Goal: Information Seeking & Learning: Learn about a topic

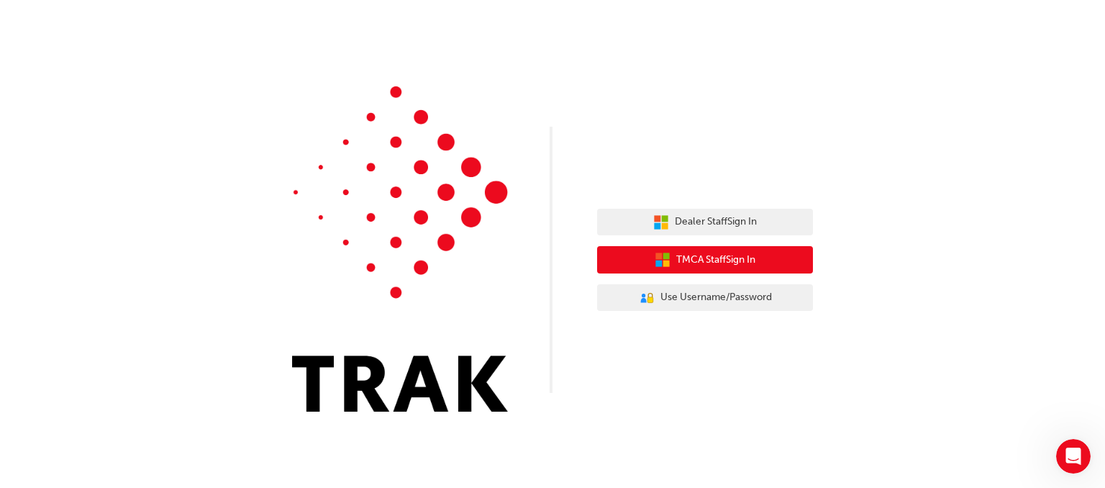
click at [763, 253] on button "TMCA Staff Sign In" at bounding box center [705, 259] width 216 height 27
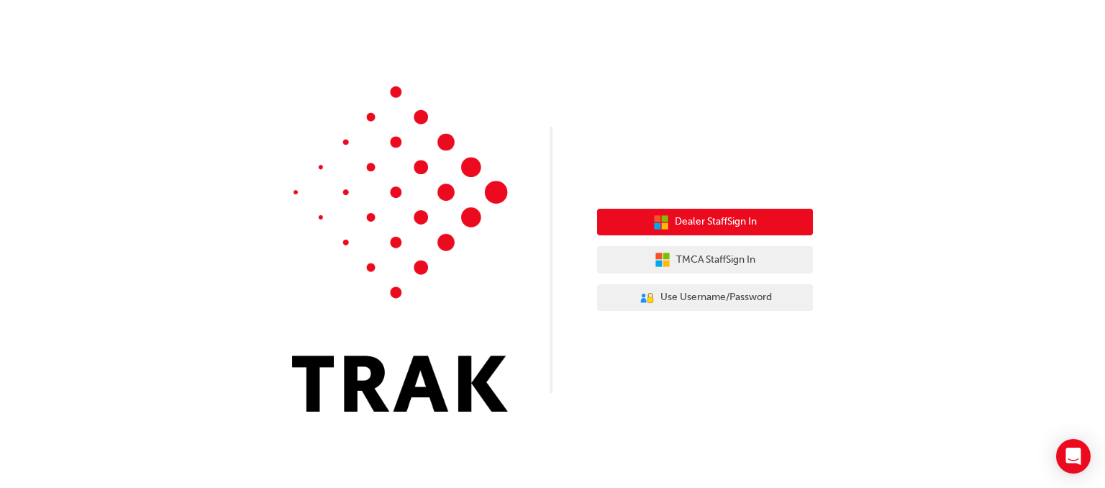
click at [795, 217] on button "Dealer Staff Sign In" at bounding box center [705, 222] width 216 height 27
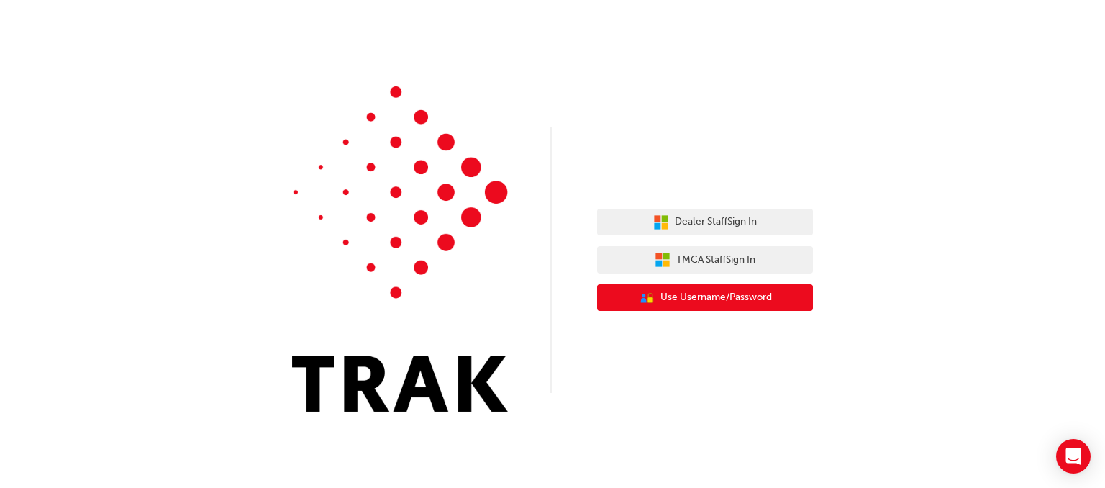
click at [761, 304] on span "Use Username/Password" at bounding box center [717, 297] width 112 height 17
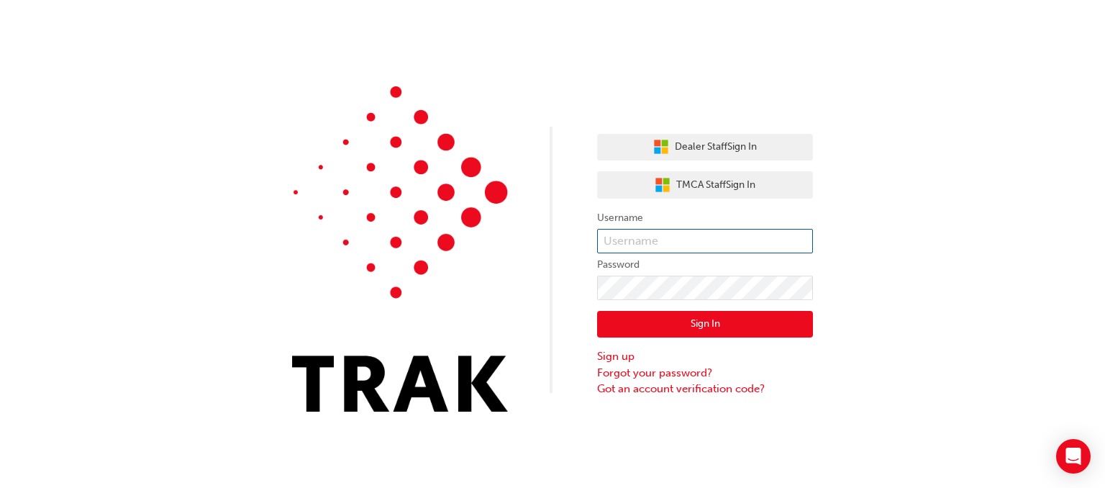
click at [674, 236] on input "text" at bounding box center [705, 241] width 216 height 24
type input "c"
type input "Christopher.Paterson"
click button "Sign In" at bounding box center [705, 324] width 216 height 27
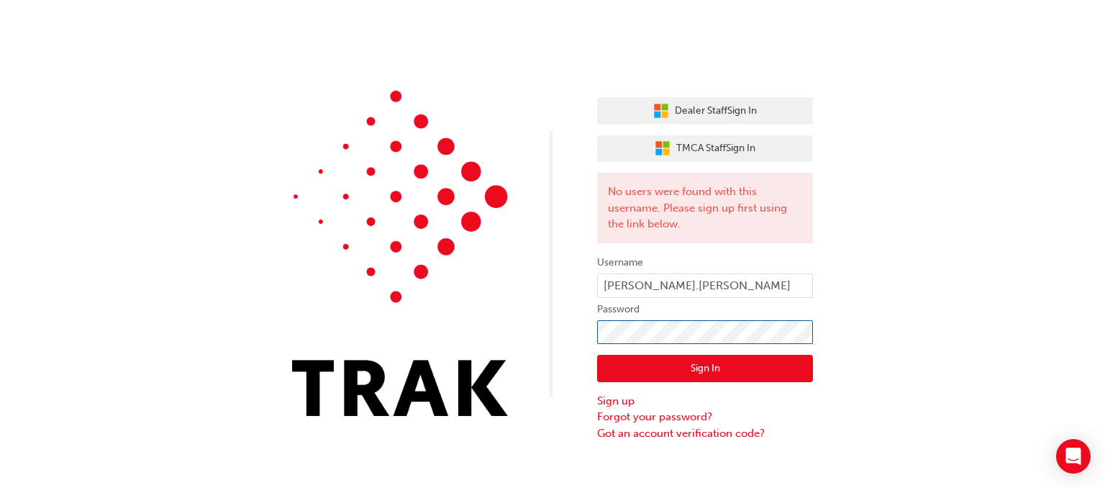
click button "Sign In" at bounding box center [705, 368] width 216 height 27
click at [489, 329] on div "Dealer Staff Sign In TMCA Staff Sign In No users were found with this username.…" at bounding box center [552, 220] width 1105 height 441
click button "Sign In" at bounding box center [705, 368] width 216 height 27
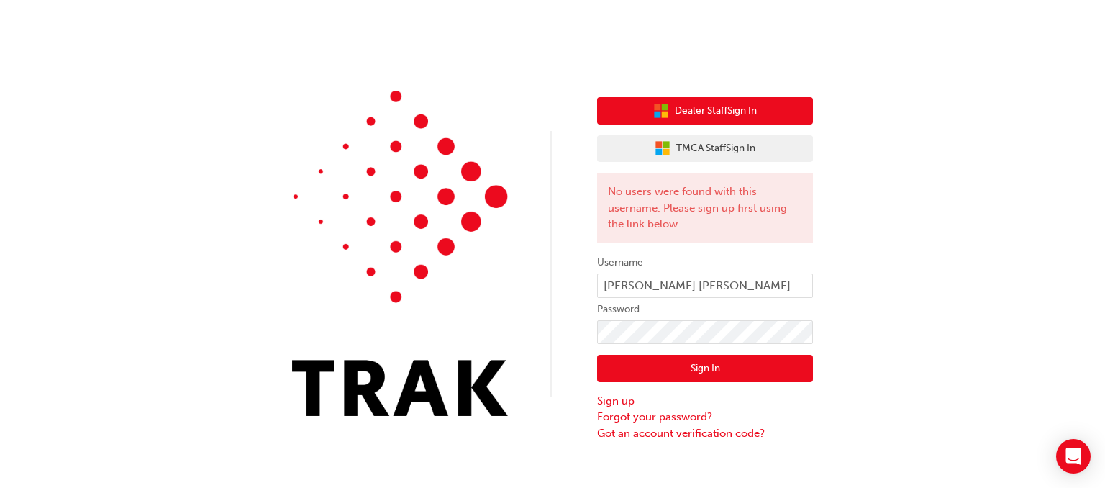
click at [767, 112] on button "Dealer Staff Sign In" at bounding box center [705, 110] width 216 height 27
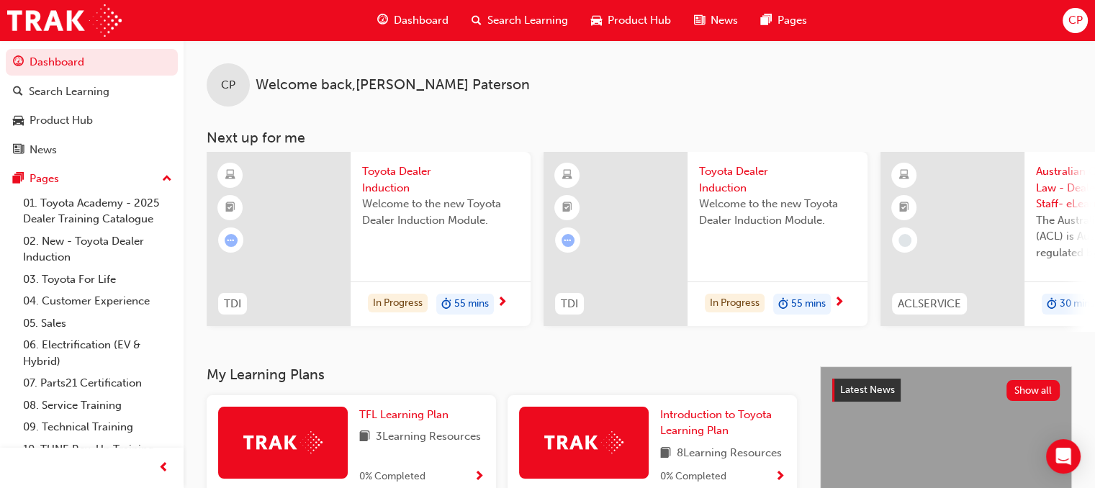
click at [322, 258] on div at bounding box center [279, 239] width 144 height 174
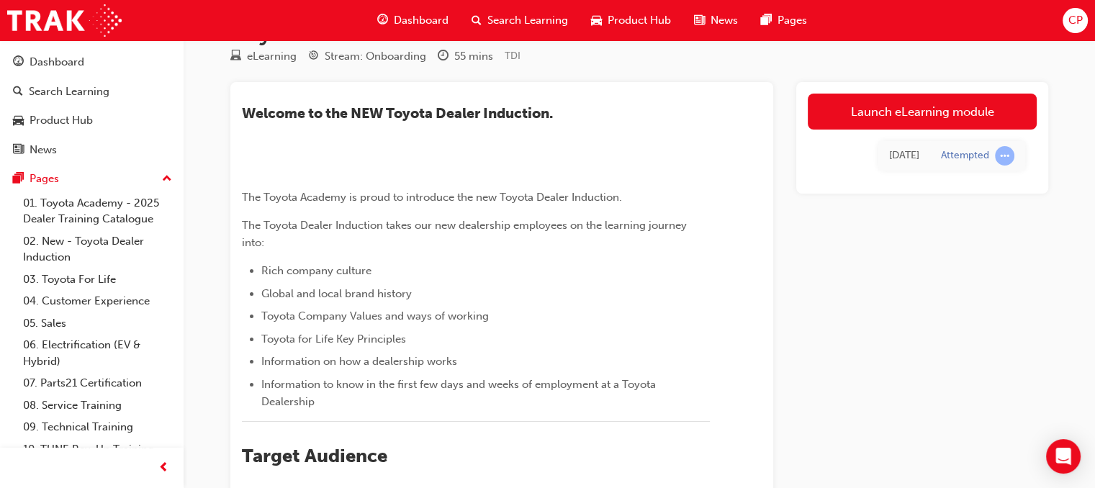
scroll to position [72, 0]
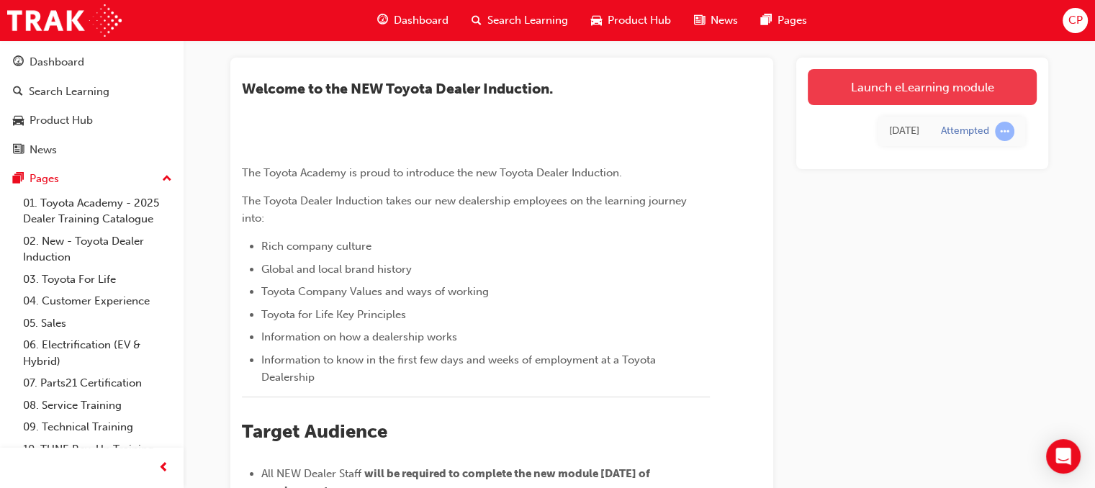
click at [884, 84] on link "Launch eLearning module" at bounding box center [922, 87] width 229 height 36
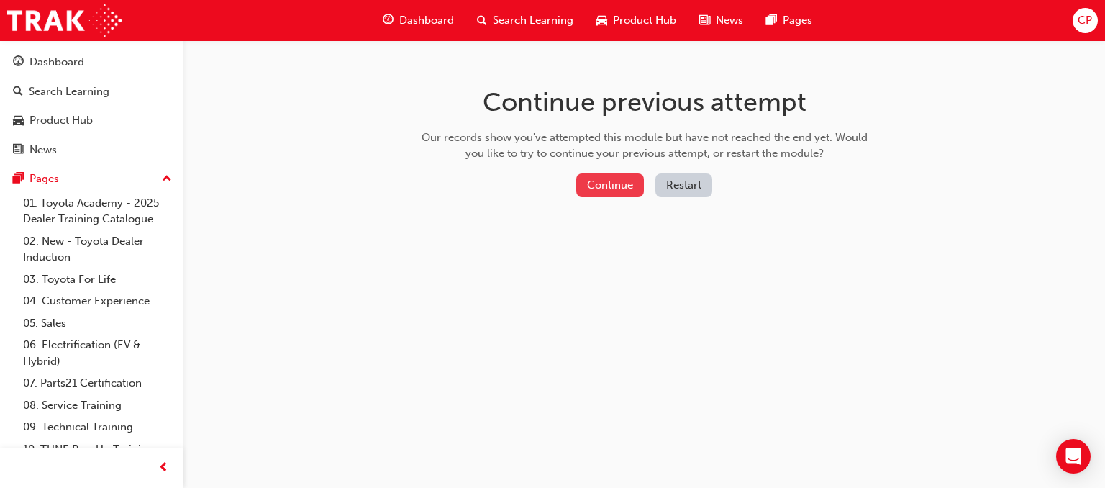
click at [605, 188] on button "Continue" at bounding box center [610, 185] width 68 height 24
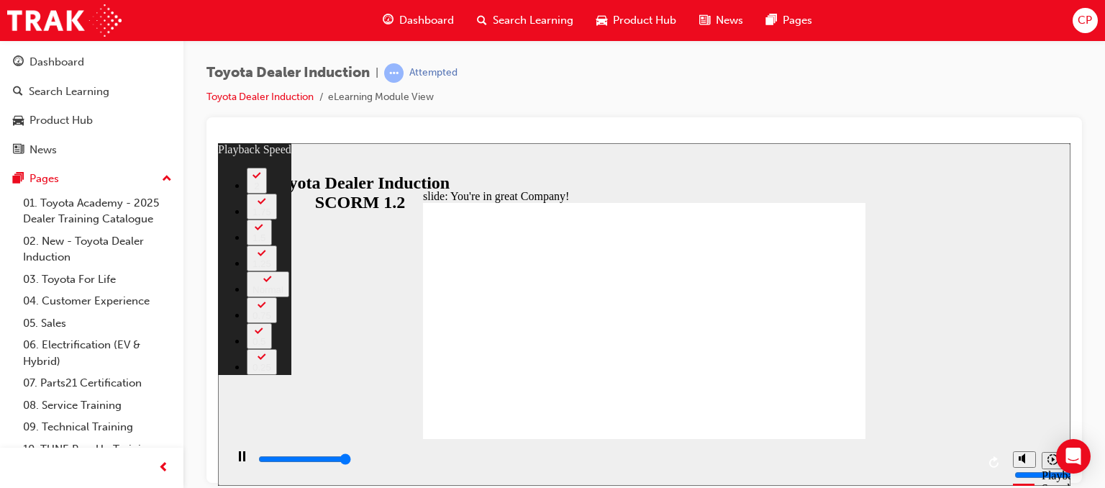
type input "7500"
type input "156"
click at [1091, 277] on div "Toyota Dealer Induction | Attempted Toyota Dealer Induction eLearning Module Vi…" at bounding box center [645, 246] width 922 height 412
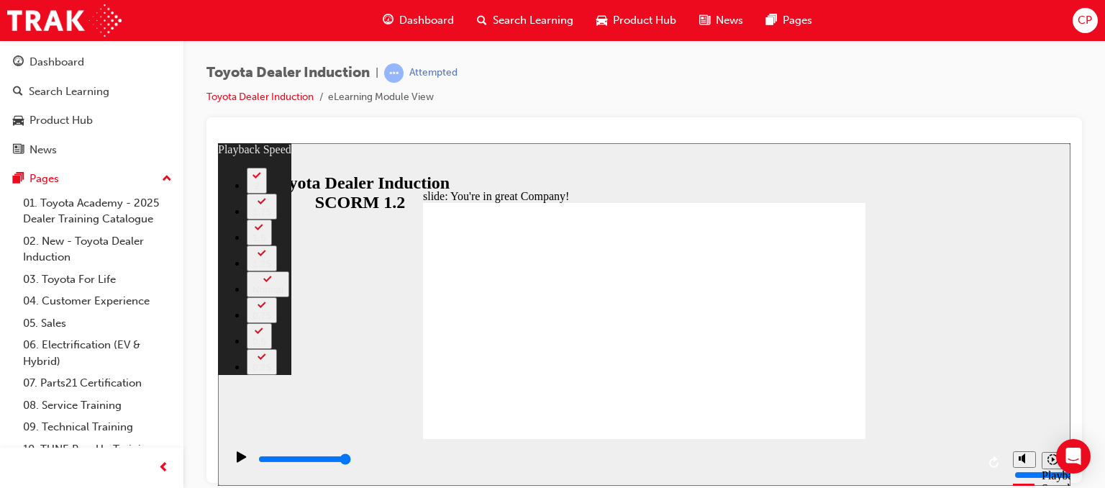
click at [1100, 194] on div "Toyota Dealer Induction | Attempted Toyota Dealer Induction eLearning Module Vi…" at bounding box center [645, 246] width 922 height 412
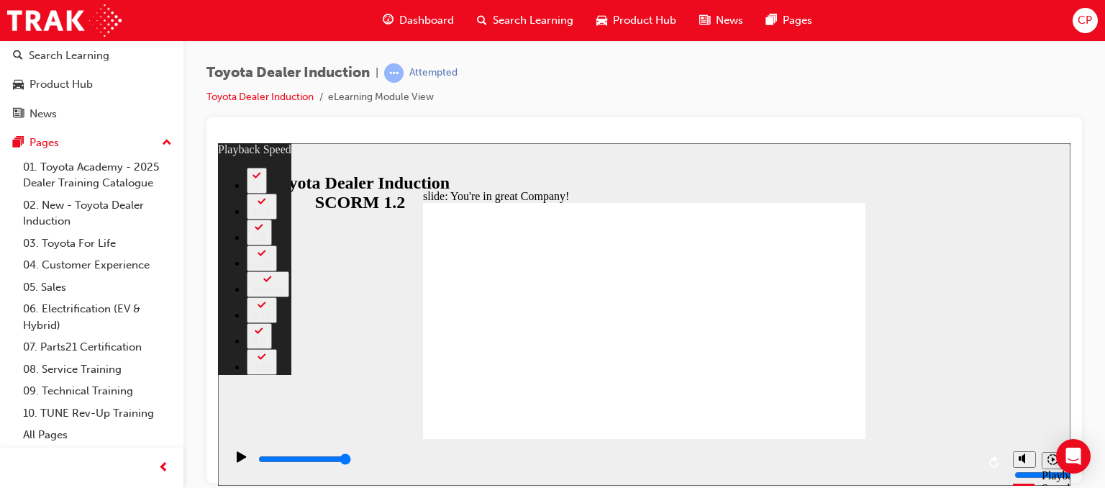
drag, startPoint x: 189, startPoint y: 309, endPoint x: 202, endPoint y: 299, distance: 17.0
click at [194, 306] on div "Toyota Dealer Induction | Attempted Toyota Dealer Induction eLearning Module Vi…" at bounding box center [645, 246] width 922 height 412
click at [234, 167] on div "Sidebar Toggle" at bounding box center [236, 165] width 24 height 11
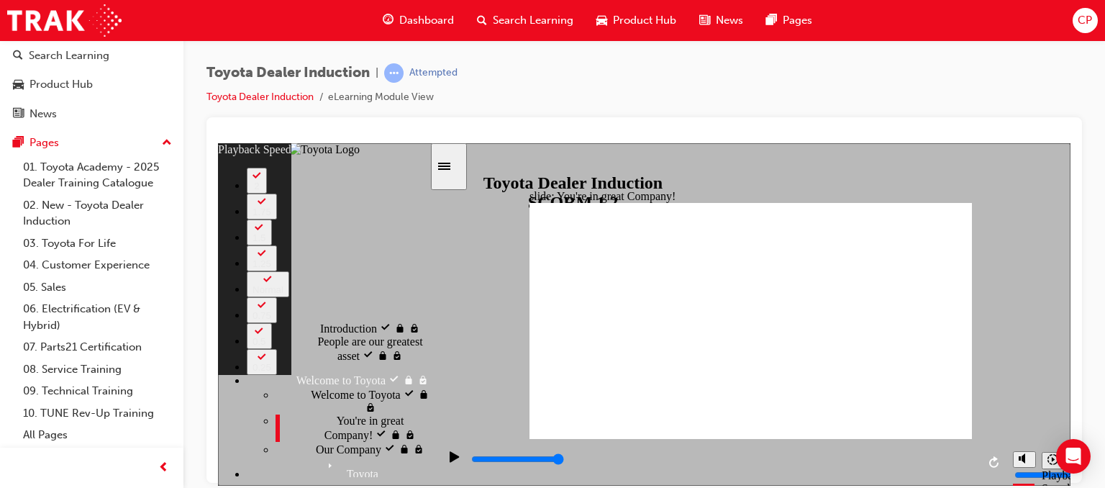
scroll to position [72, 0]
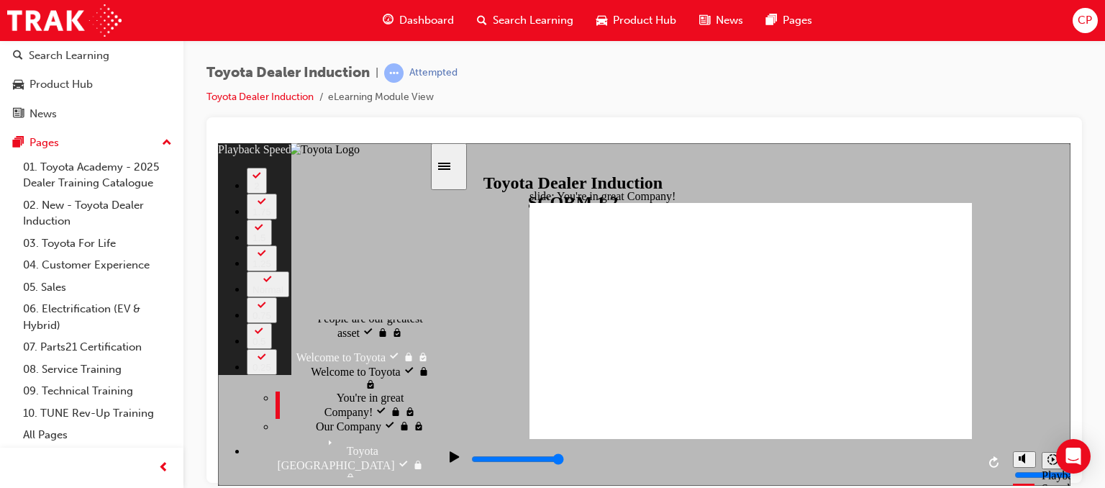
click at [318, 418] on div "Our Company Our Company" at bounding box center [353, 425] width 154 height 14
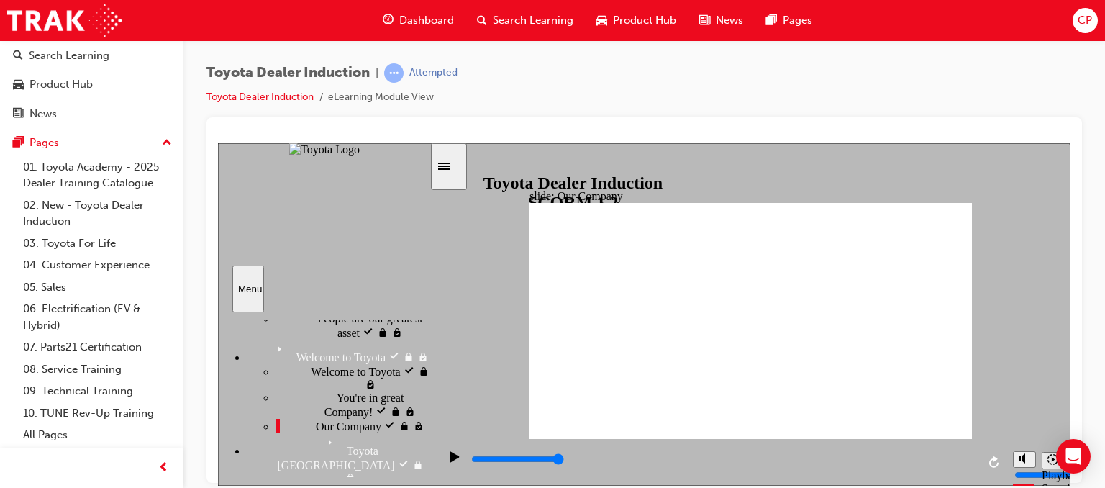
drag, startPoint x: 620, startPoint y: 387, endPoint x: 679, endPoint y: 394, distance: 60.1
drag, startPoint x: 749, startPoint y: 397, endPoint x: 723, endPoint y: 399, distance: 26.1
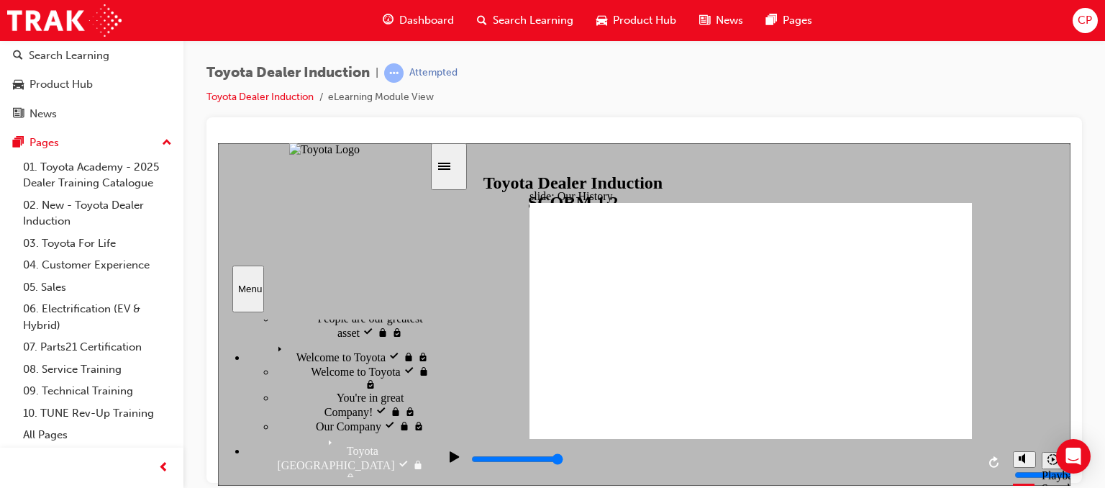
drag, startPoint x: 765, startPoint y: 410, endPoint x: 744, endPoint y: 414, distance: 21.3
drag, startPoint x: 747, startPoint y: 414, endPoint x: 683, endPoint y: 406, distance: 64.5
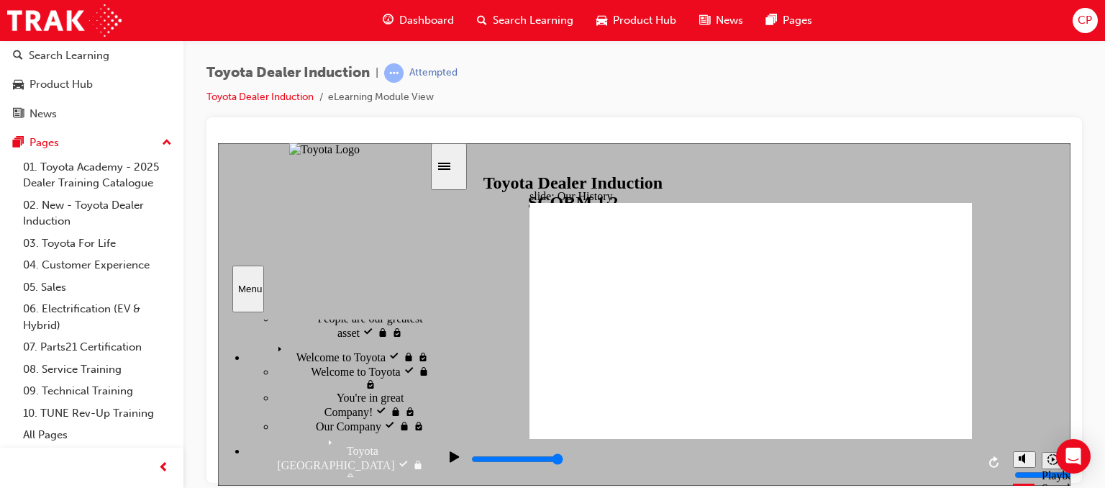
drag, startPoint x: 625, startPoint y: 386, endPoint x: 620, endPoint y: 351, distance: 36.3
drag, startPoint x: 620, startPoint y: 348, endPoint x: 664, endPoint y: 355, distance: 44.5
drag, startPoint x: 628, startPoint y: 384, endPoint x: 769, endPoint y: 390, distance: 141.9
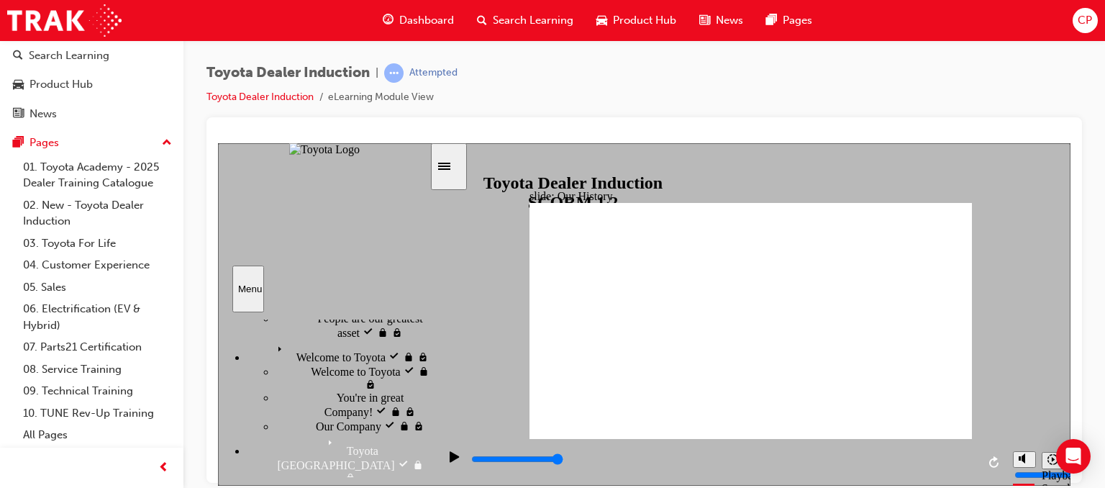
drag, startPoint x: 757, startPoint y: 397, endPoint x: 725, endPoint y: 394, distance: 32.5
drag, startPoint x: 724, startPoint y: 394, endPoint x: 852, endPoint y: 399, distance: 128.2
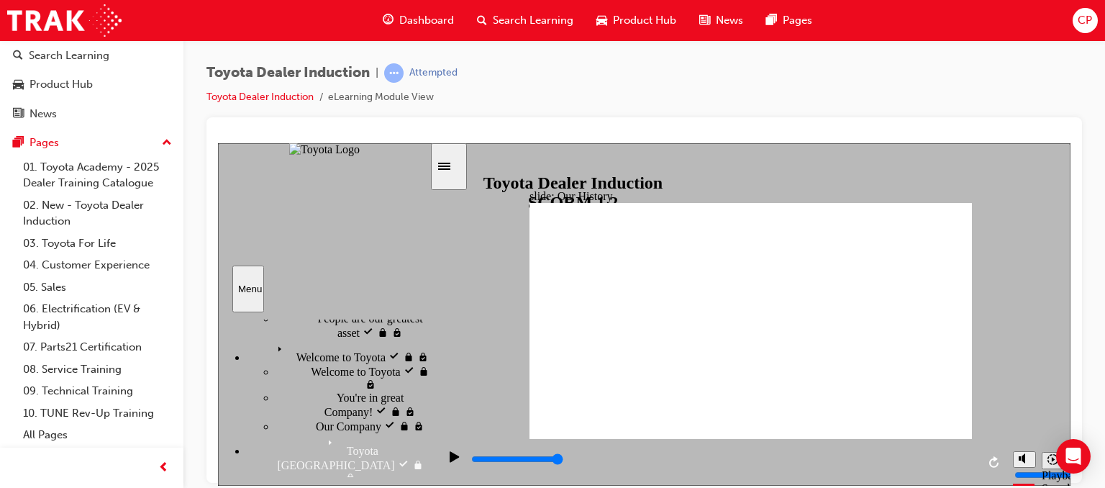
drag, startPoint x: 872, startPoint y: 391, endPoint x: 726, endPoint y: 375, distance: 147.0
drag, startPoint x: 726, startPoint y: 375, endPoint x: 806, endPoint y: 333, distance: 90.1
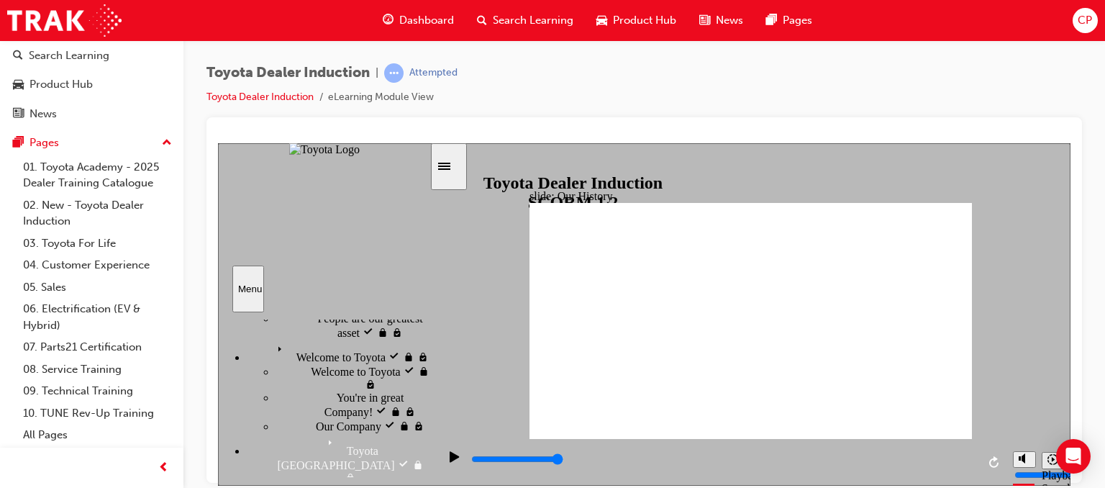
drag, startPoint x: 796, startPoint y: 330, endPoint x: 616, endPoint y: 313, distance: 180.8
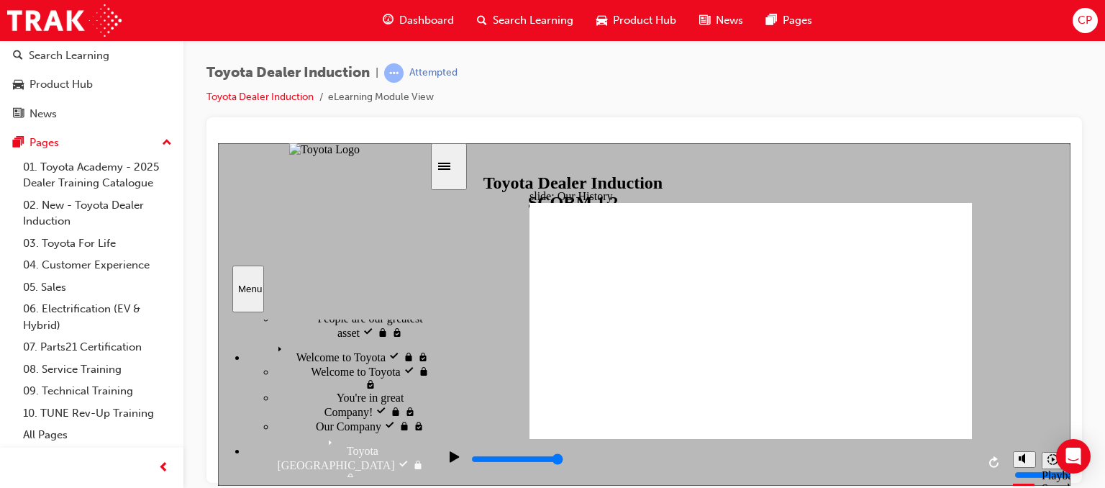
drag, startPoint x: 761, startPoint y: 417, endPoint x: 749, endPoint y: 411, distance: 14.5
drag, startPoint x: 629, startPoint y: 385, endPoint x: 653, endPoint y: 394, distance: 25.3
drag, startPoint x: 631, startPoint y: 372, endPoint x: 663, endPoint y: 385, distance: 34.2
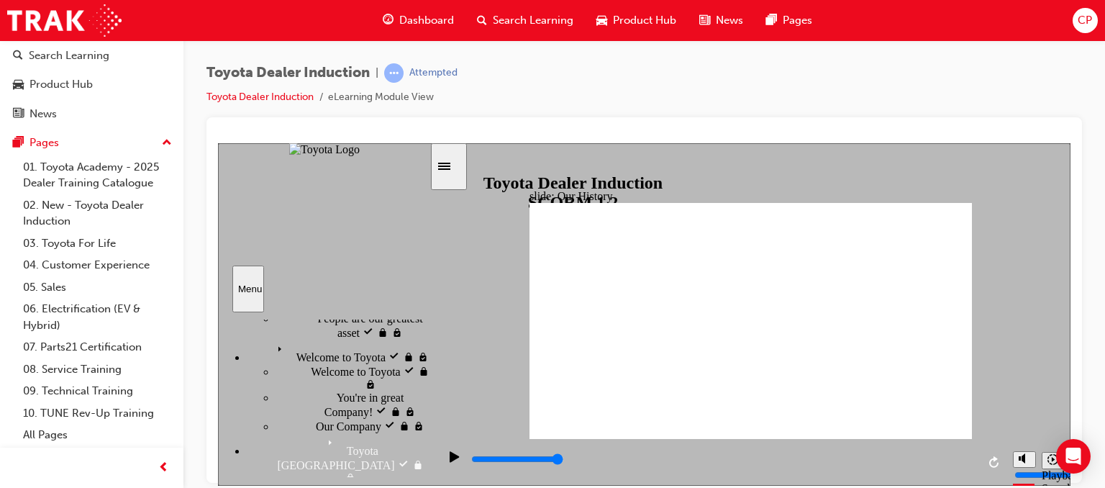
click at [446, 160] on div "Sidebar Toggle" at bounding box center [449, 165] width 24 height 11
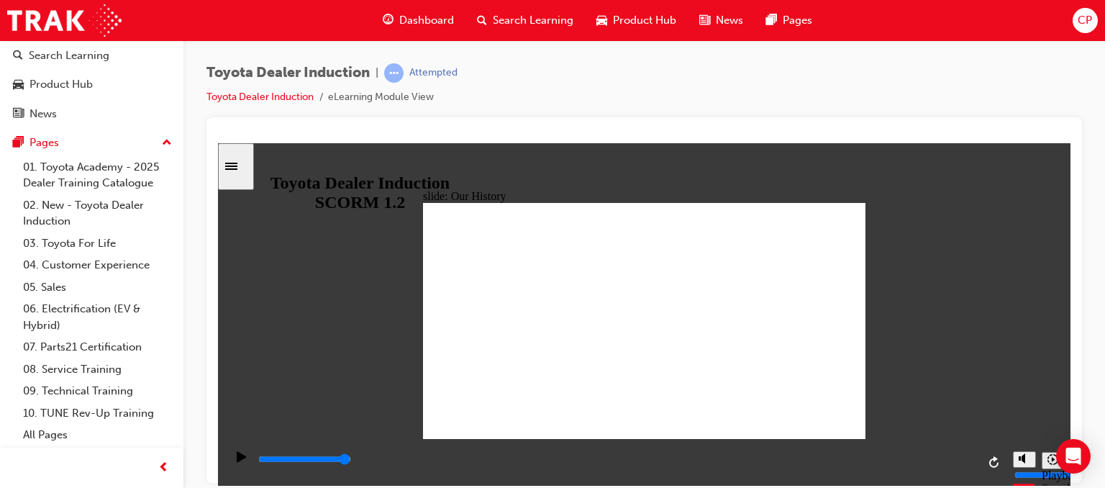
click at [1098, 320] on div "Toyota Dealer Induction | Attempted Toyota Dealer Induction eLearning Module Vi…" at bounding box center [645, 246] width 922 height 412
click at [238, 462] on icon "Play (Ctrl+Alt+P)" at bounding box center [242, 457] width 10 height 12
click at [248, 171] on div "Sidebar Toggle" at bounding box center [236, 165] width 24 height 11
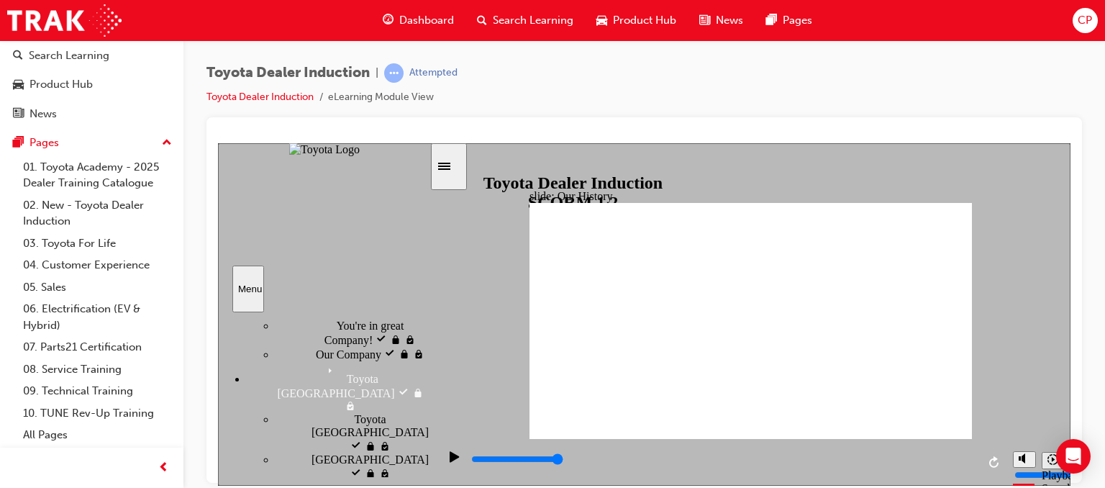
scroll to position [216, 0]
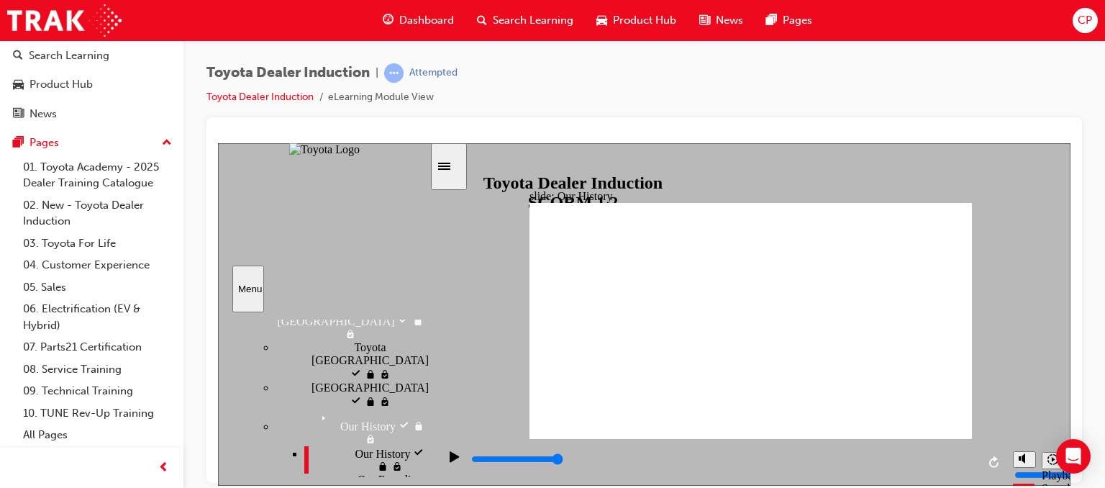
click at [332, 473] on div "Our Founding Spirit Our Founding Spirit" at bounding box center [366, 486] width 125 height 27
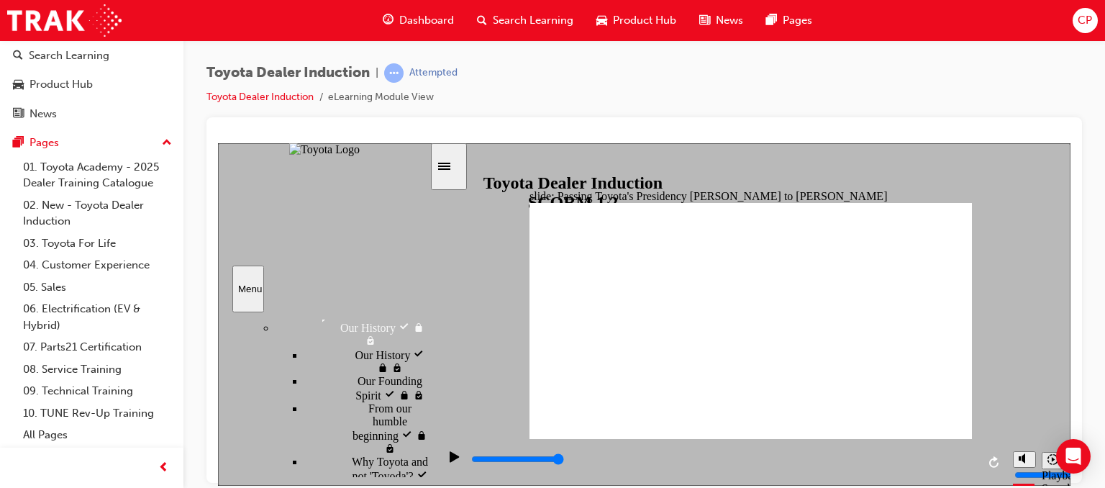
scroll to position [360, 0]
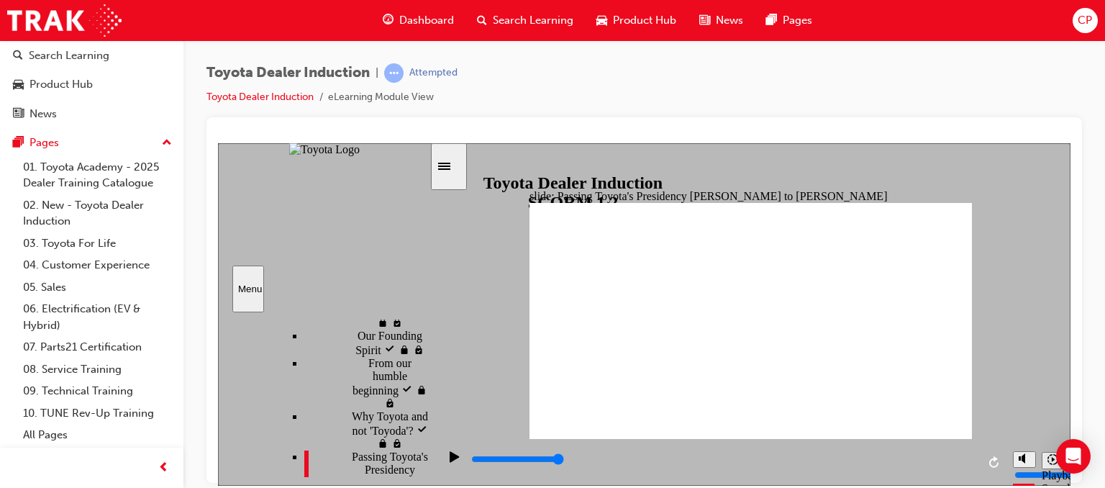
type input "5000"
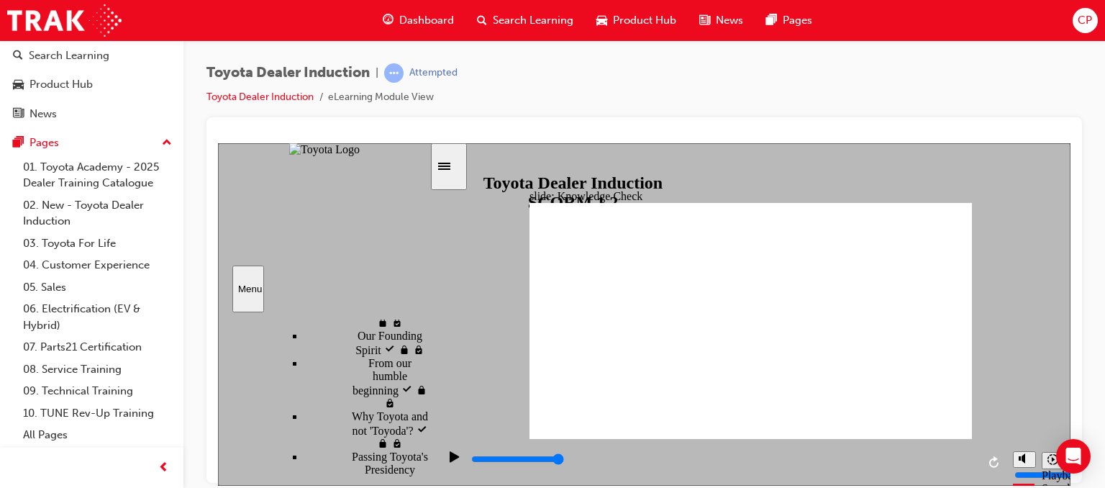
radio input "true"
type input "3200"
radio input "true"
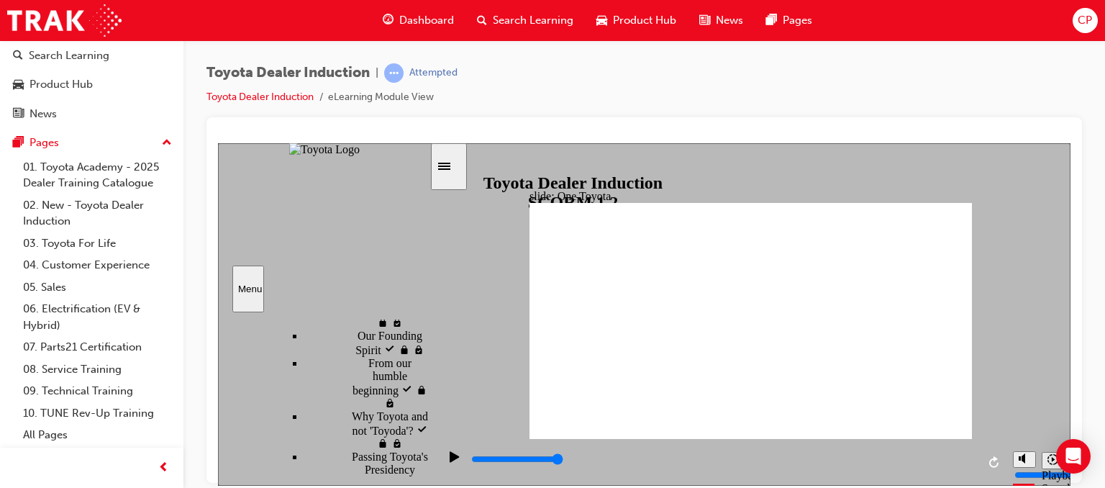
type input "15300"
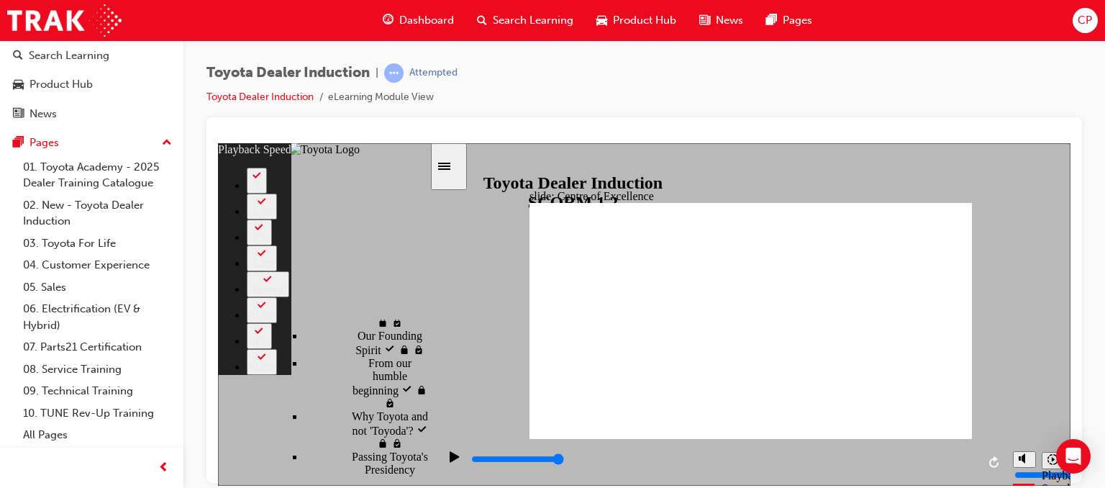
type input "248"
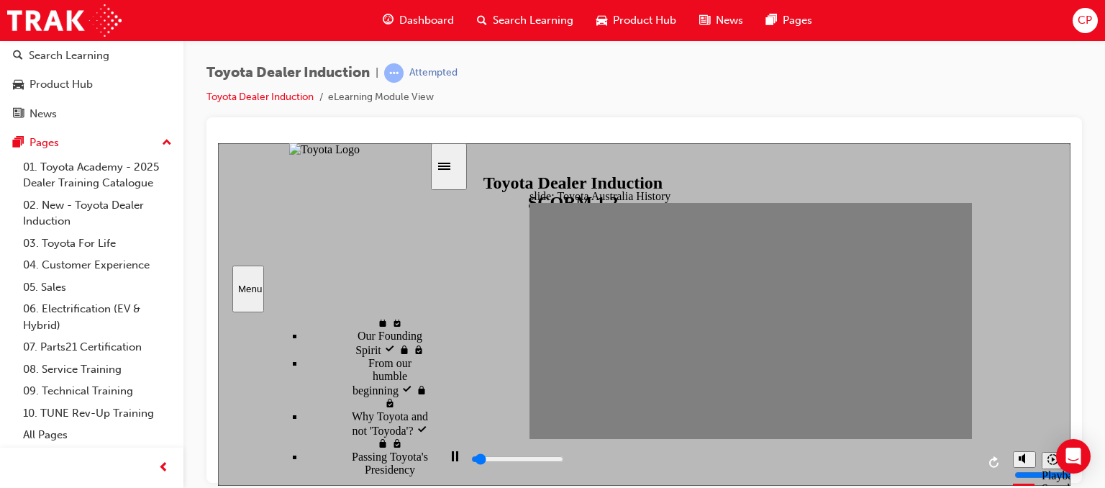
drag, startPoint x: 541, startPoint y: 322, endPoint x: 563, endPoint y: 326, distance: 22.0
drag, startPoint x: 569, startPoint y: 320, endPoint x: 584, endPoint y: 322, distance: 15.2
drag, startPoint x: 592, startPoint y: 326, endPoint x: 618, endPoint y: 327, distance: 26.7
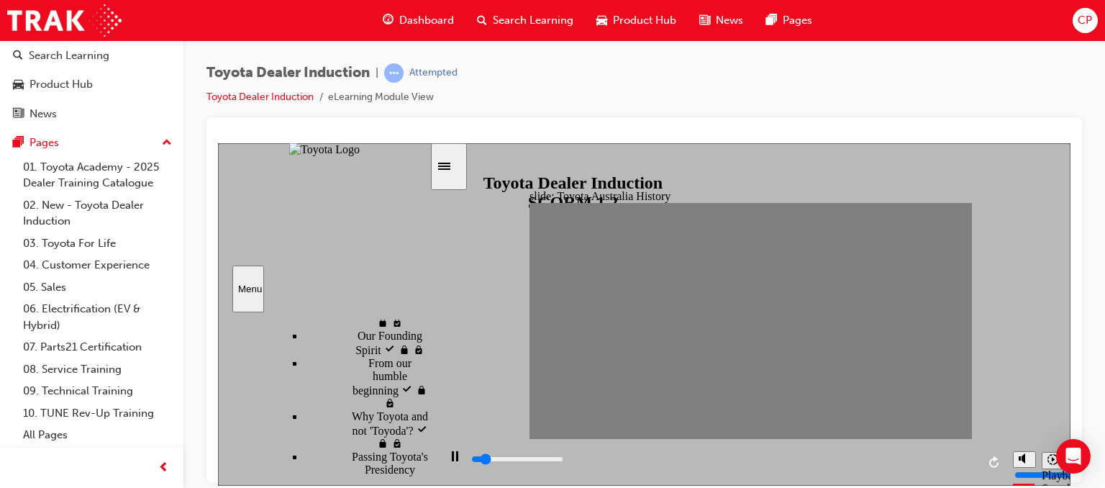
type input "100"
type input "3"
drag, startPoint x: 623, startPoint y: 325, endPoint x: 607, endPoint y: 322, distance: 16.0
type input "0"
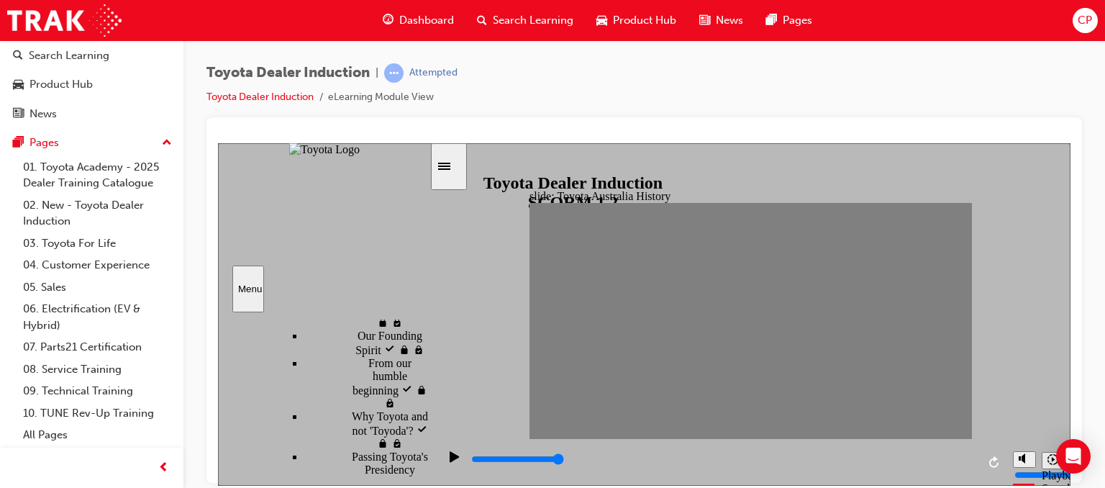
type input "4"
drag, startPoint x: 611, startPoint y: 327, endPoint x: 633, endPoint y: 335, distance: 23.7
drag, startPoint x: 619, startPoint y: 322, endPoint x: 643, endPoint y: 325, distance: 23.9
drag, startPoint x: 638, startPoint y: 320, endPoint x: 659, endPoint y: 320, distance: 21.6
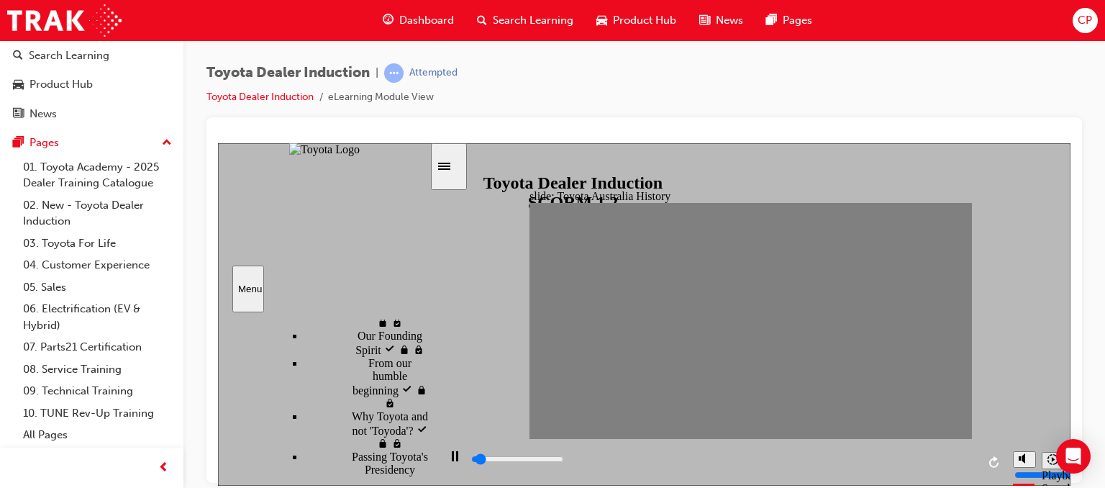
drag, startPoint x: 659, startPoint y: 320, endPoint x: 680, endPoint y: 325, distance: 21.7
drag, startPoint x: 680, startPoint y: 325, endPoint x: 697, endPoint y: 325, distance: 17.3
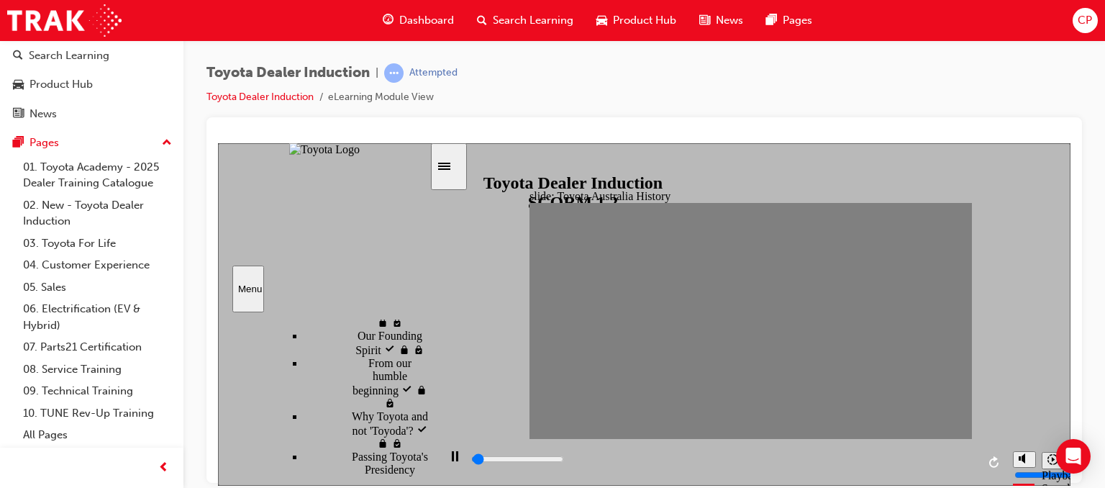
drag, startPoint x: 702, startPoint y: 320, endPoint x: 723, endPoint y: 322, distance: 21.8
drag, startPoint x: 729, startPoint y: 319, endPoint x: 743, endPoint y: 322, distance: 14.8
drag, startPoint x: 749, startPoint y: 319, endPoint x: 762, endPoint y: 319, distance: 13.7
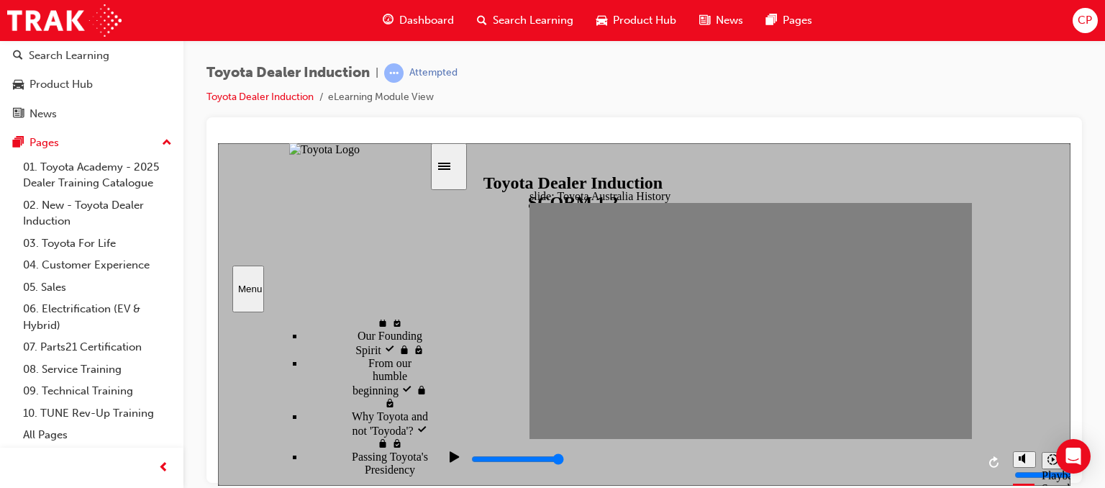
drag, startPoint x: 750, startPoint y: 318, endPoint x: 770, endPoint y: 322, distance: 20.6
drag, startPoint x: 741, startPoint y: 322, endPoint x: 769, endPoint y: 328, distance: 27.9
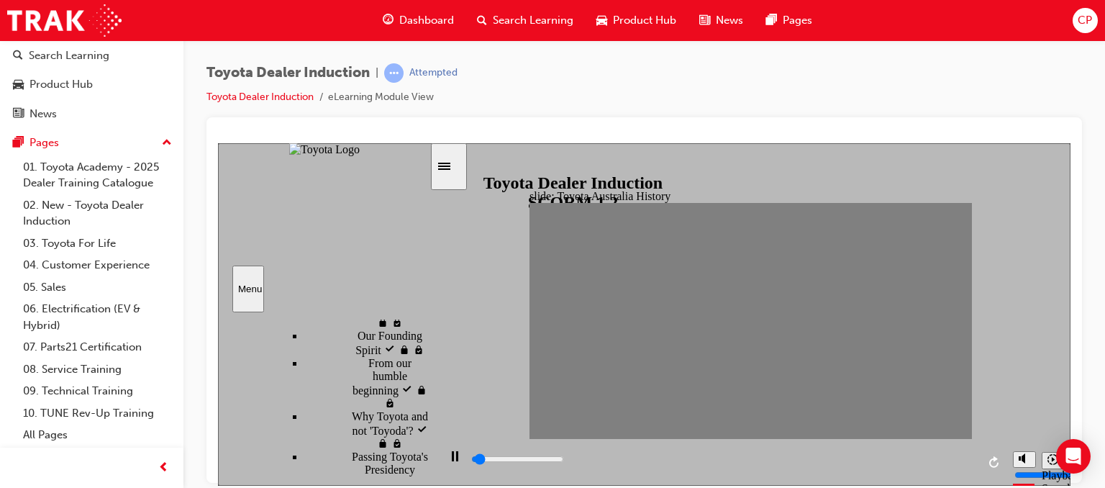
drag, startPoint x: 770, startPoint y: 322, endPoint x: 784, endPoint y: 323, distance: 13.7
drag, startPoint x: 787, startPoint y: 320, endPoint x: 807, endPoint y: 322, distance: 19.6
drag, startPoint x: 809, startPoint y: 316, endPoint x: 824, endPoint y: 324, distance: 17.1
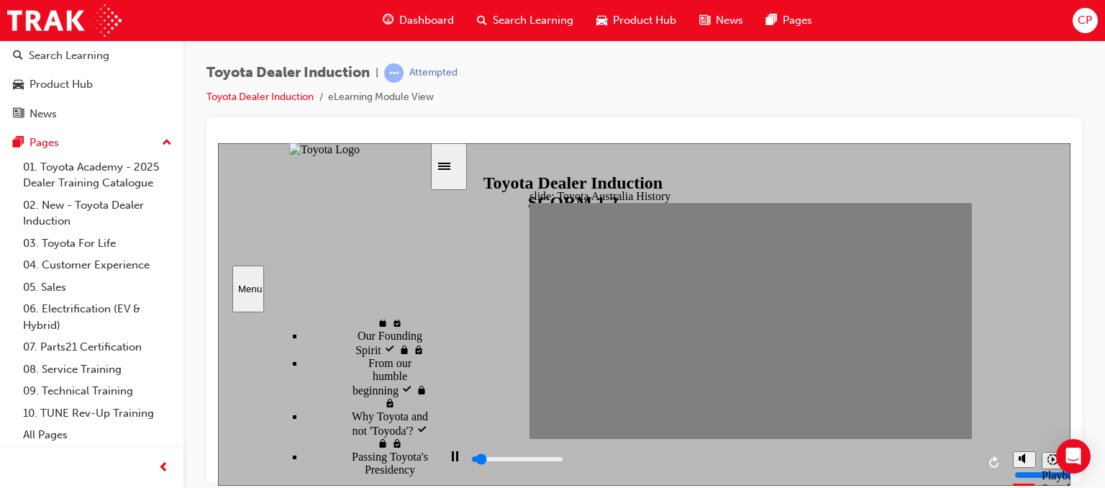
drag, startPoint x: 828, startPoint y: 321, endPoint x: 852, endPoint y: 322, distance: 23.8
drag, startPoint x: 848, startPoint y: 322, endPoint x: 871, endPoint y: 322, distance: 23.0
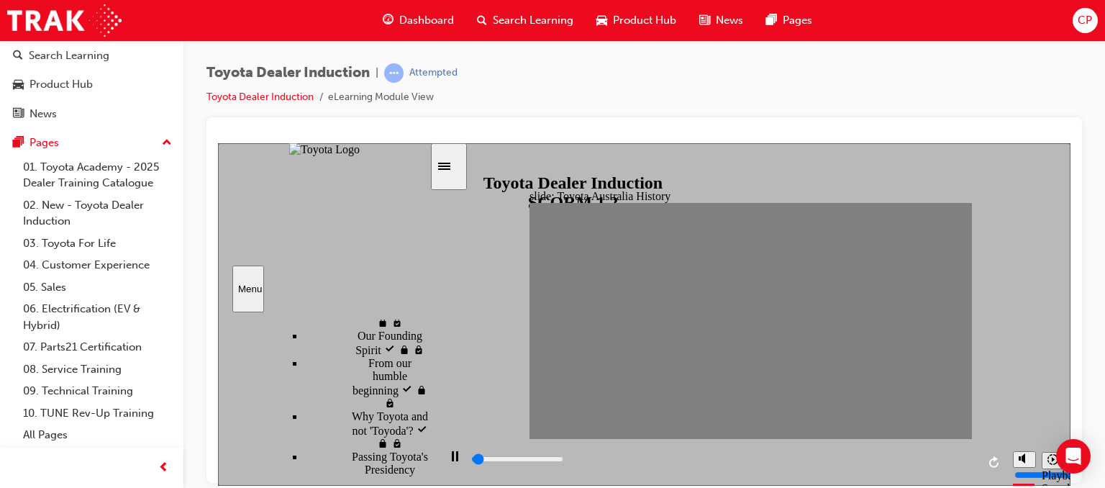
drag, startPoint x: 872, startPoint y: 324, endPoint x: 889, endPoint y: 325, distance: 16.6
drag, startPoint x: 889, startPoint y: 324, endPoint x: 909, endPoint y: 323, distance: 20.2
drag, startPoint x: 905, startPoint y: 325, endPoint x: 924, endPoint y: 325, distance: 19.4
drag, startPoint x: 931, startPoint y: 325, endPoint x: 949, endPoint y: 325, distance: 18.7
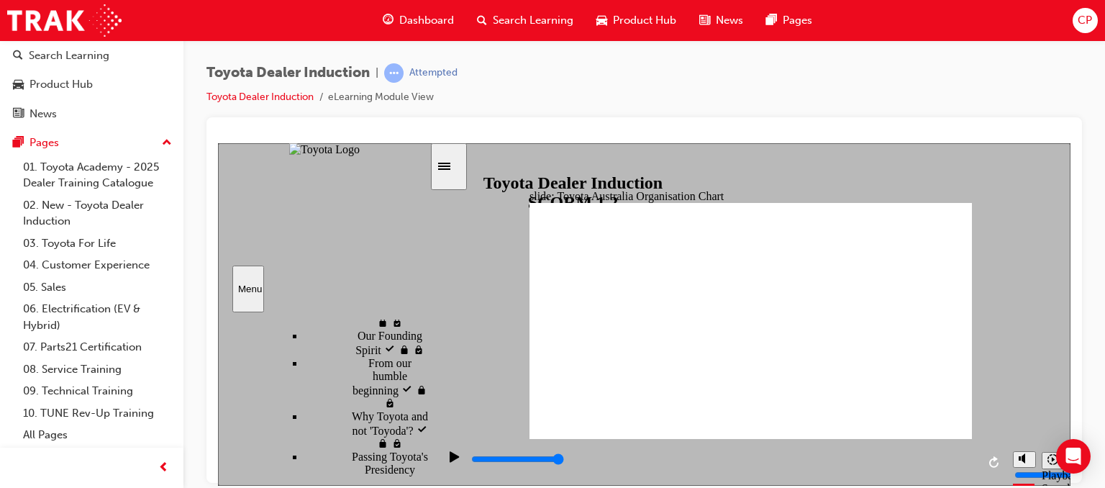
type input "5000"
radio input "true"
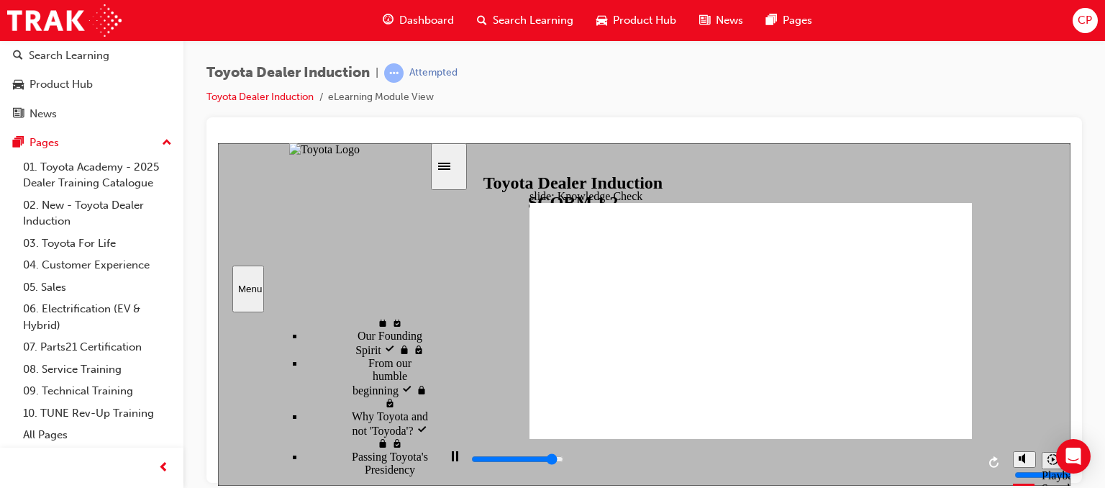
type input "4600"
radio input "true"
type input "5000"
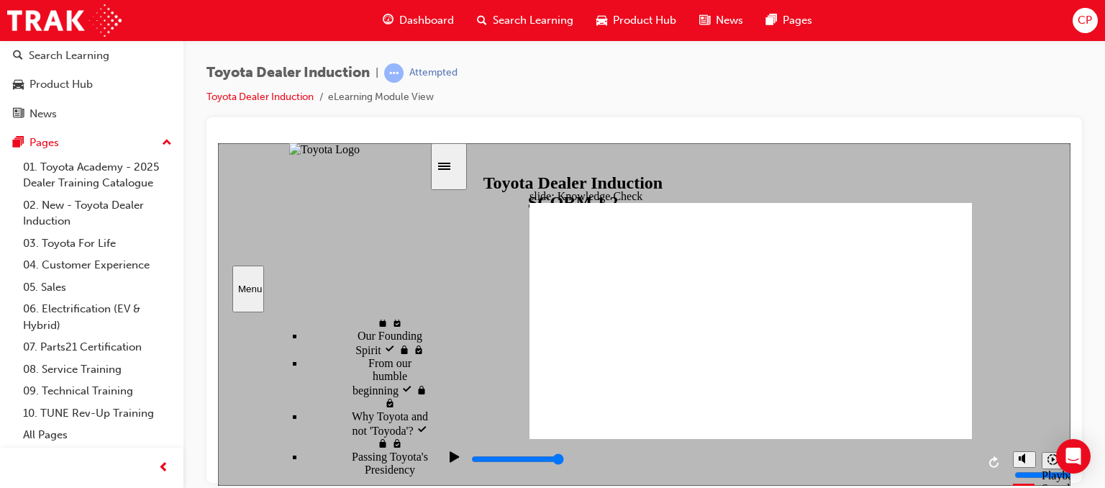
radio input "true"
drag, startPoint x: 680, startPoint y: 345, endPoint x: 944, endPoint y: 212, distance: 295.8
type input "9200"
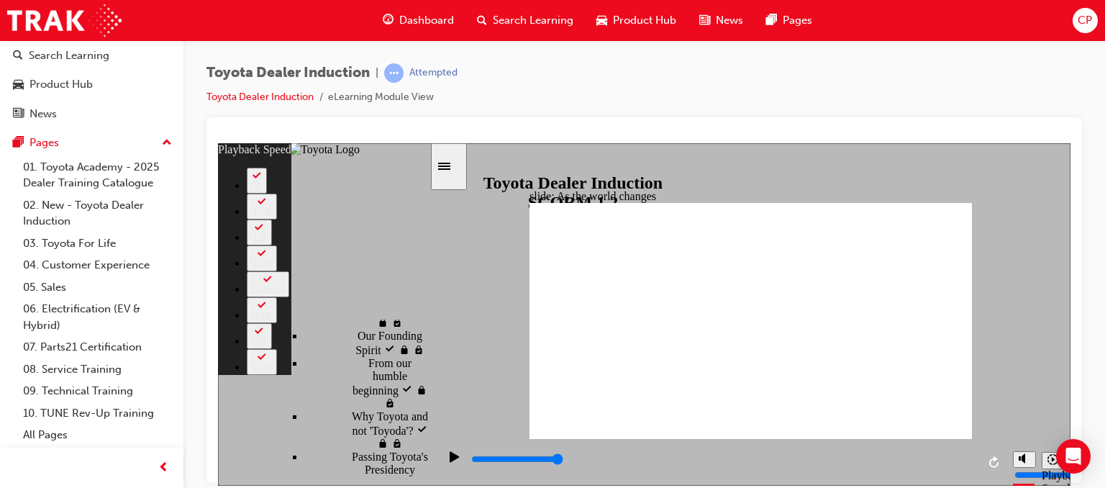
type input "128"
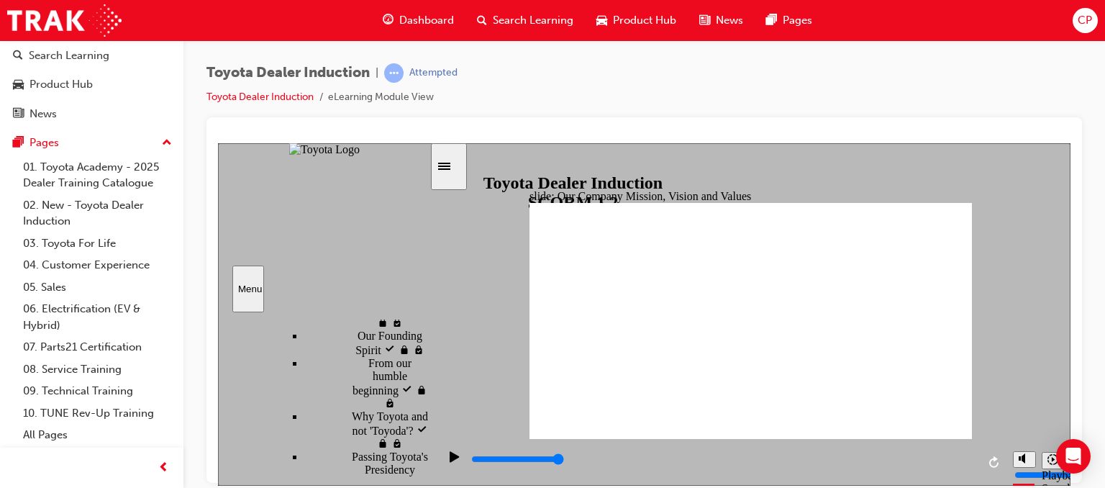
type input "5000"
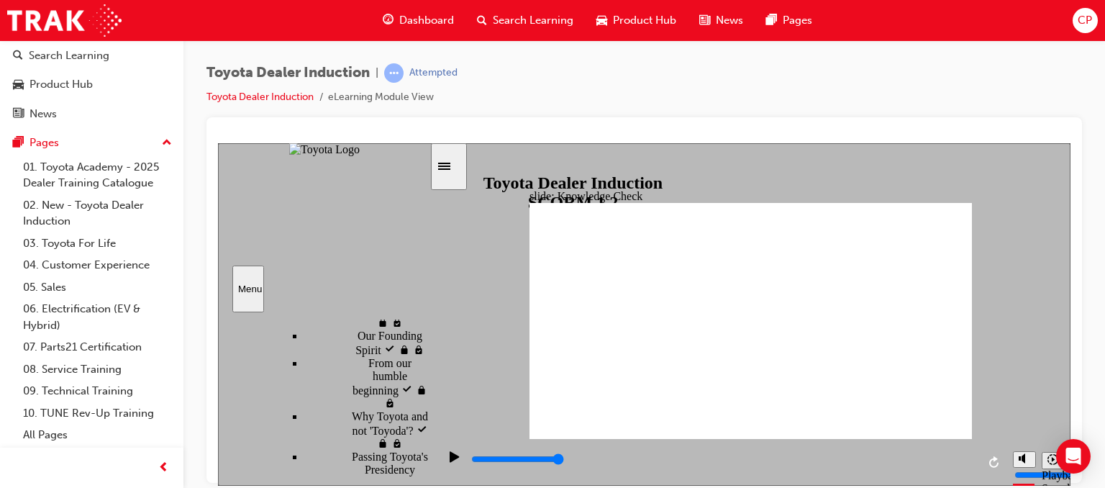
type input "m"
type input "mo"
type input "mob"
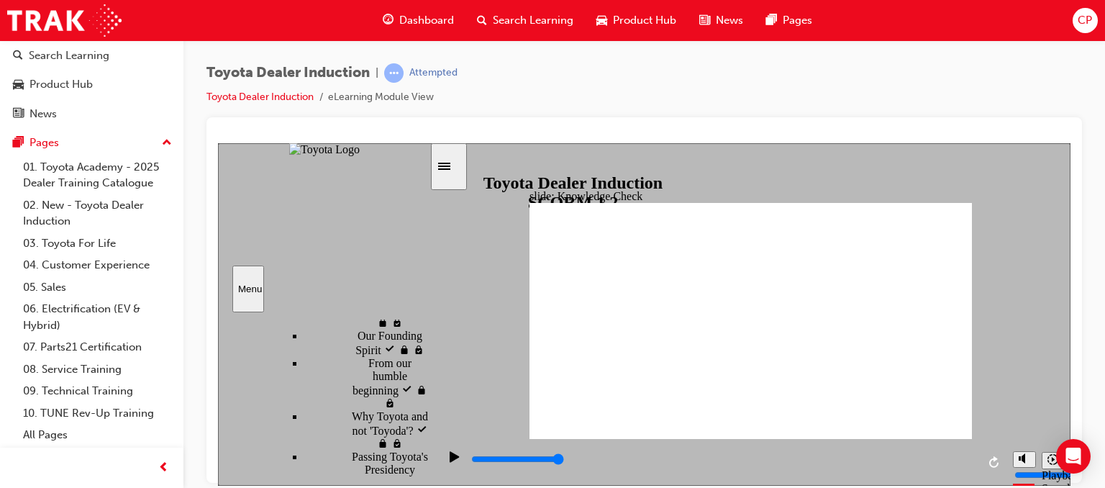
type input "mob"
type input "mobi"
type input "mobil"
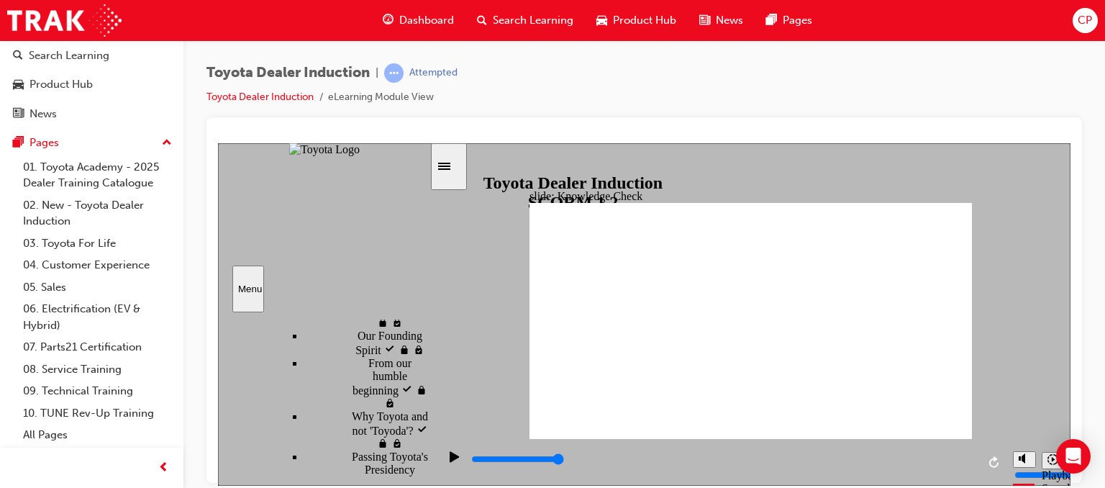
type input "mobili"
type input "mobilit"
type input "mobility"
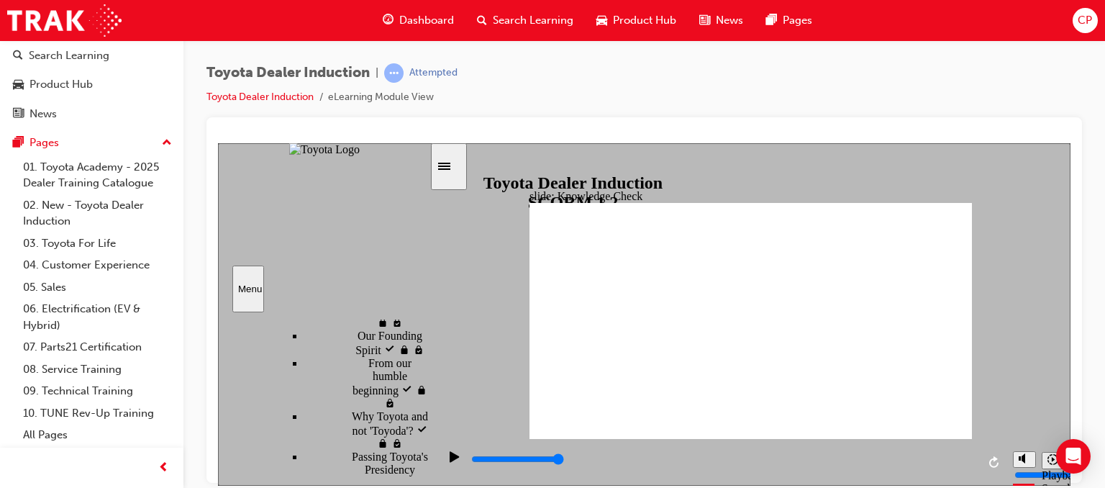
type input "mobility"
type input "5000"
type input "f"
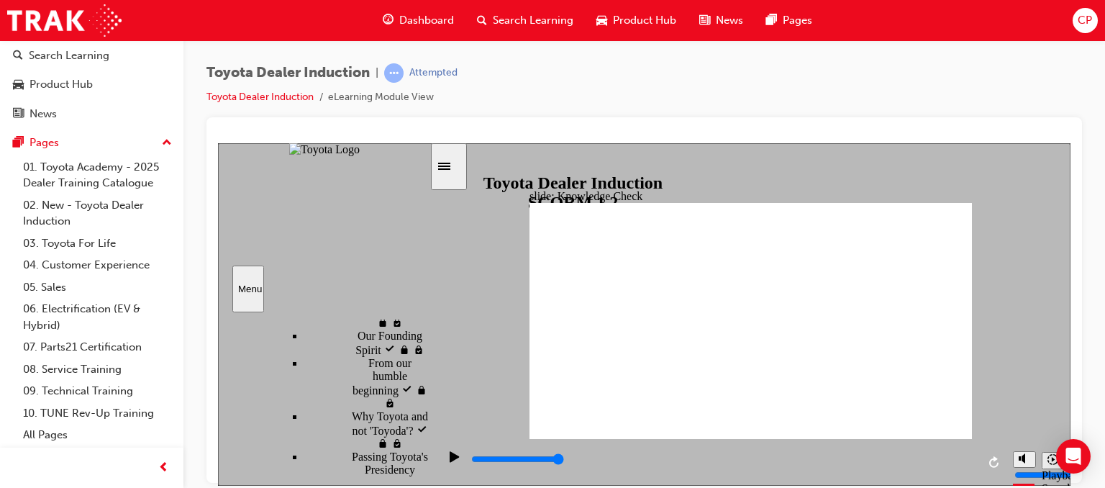
type input "f"
type input "fr"
type input "fre"
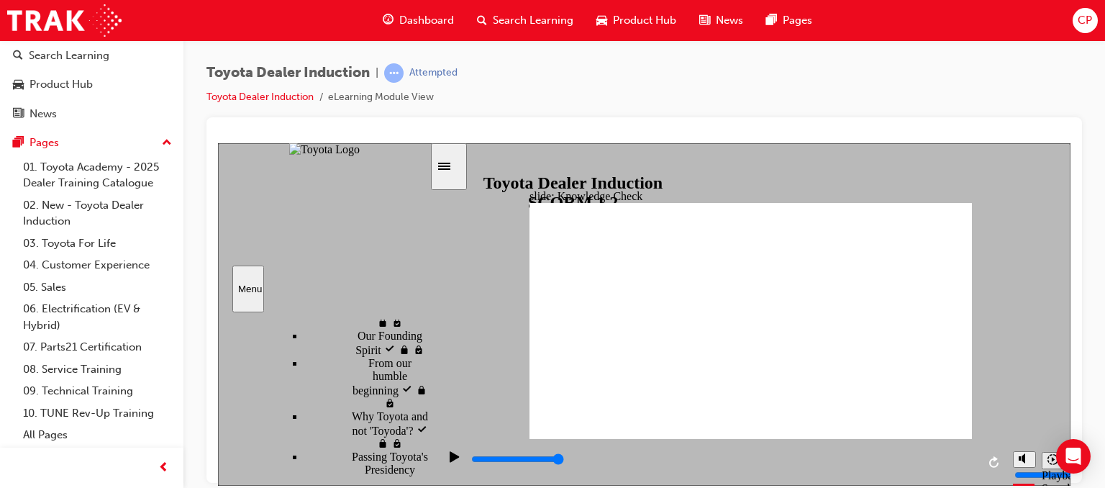
type input "free"
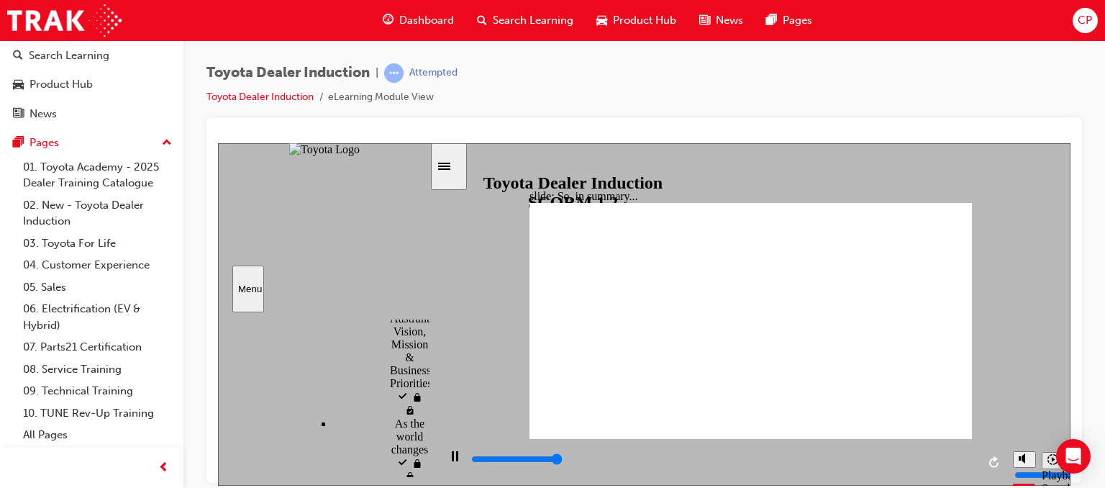
type input "6500"
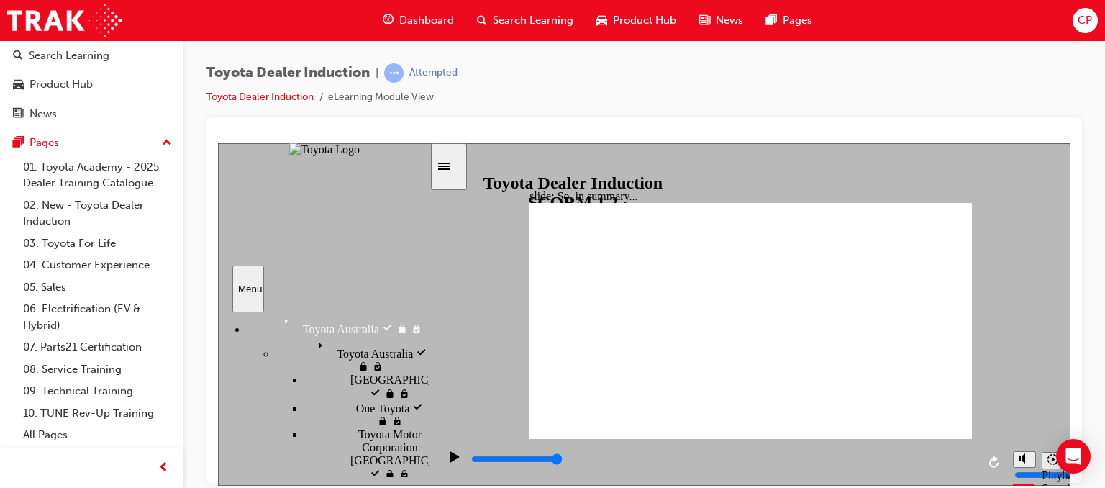
scroll to position [823, 0]
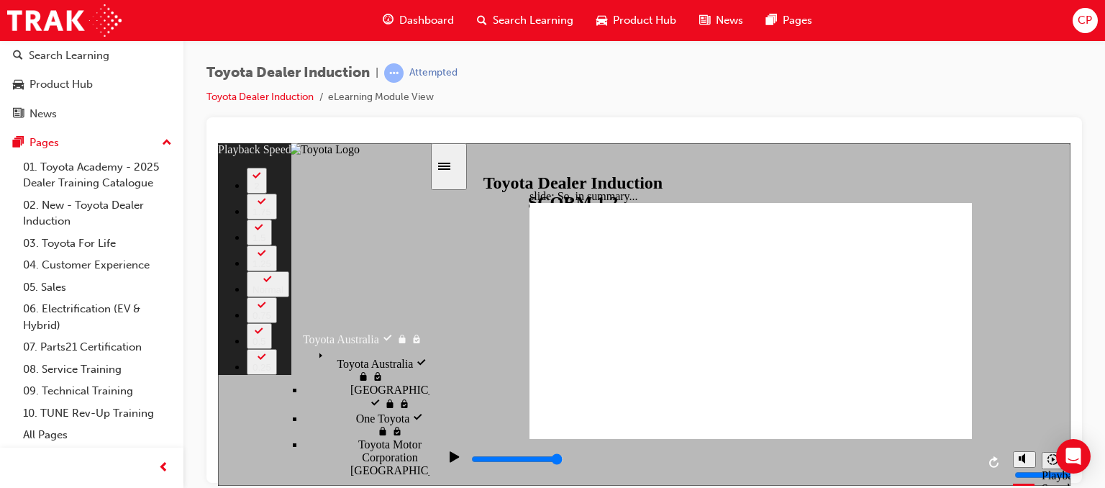
type input "128"
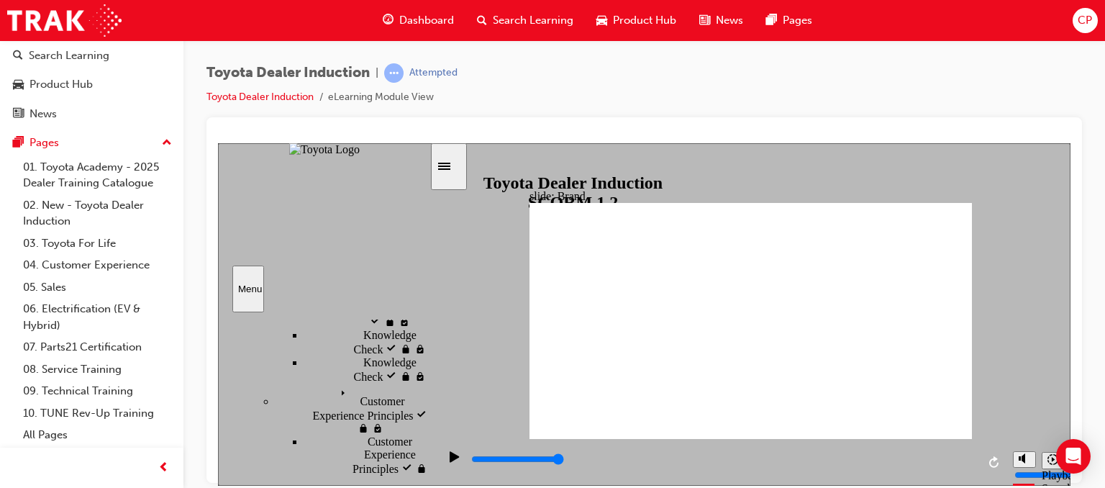
type input "3400"
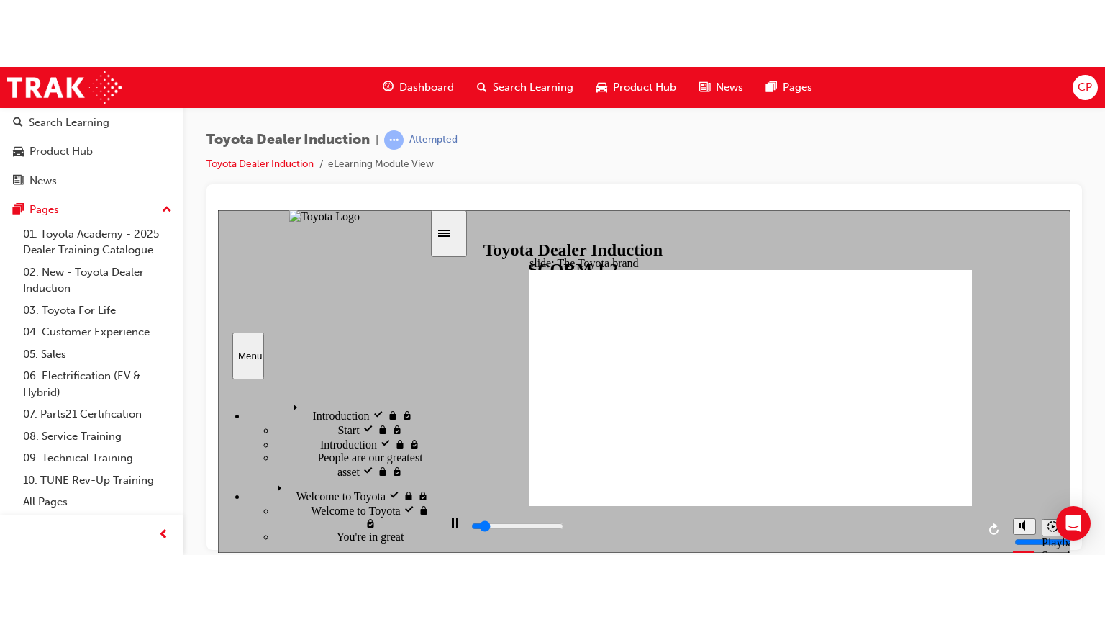
scroll to position [561, 0]
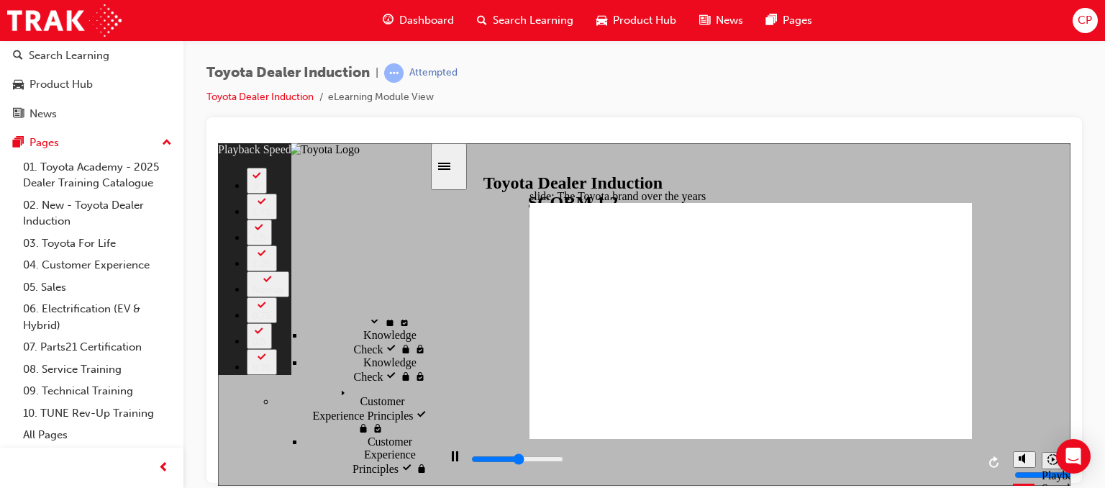
type input "4300"
type input "0"
type input "4600"
type input "0"
type input "4800"
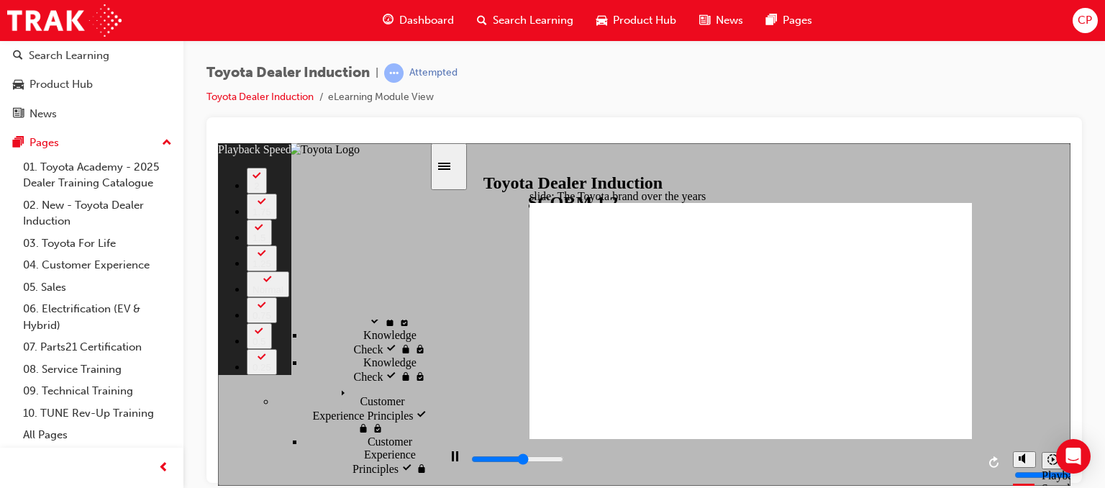
type input "1"
type input "5100"
type input "1"
type input "5400"
type input "1"
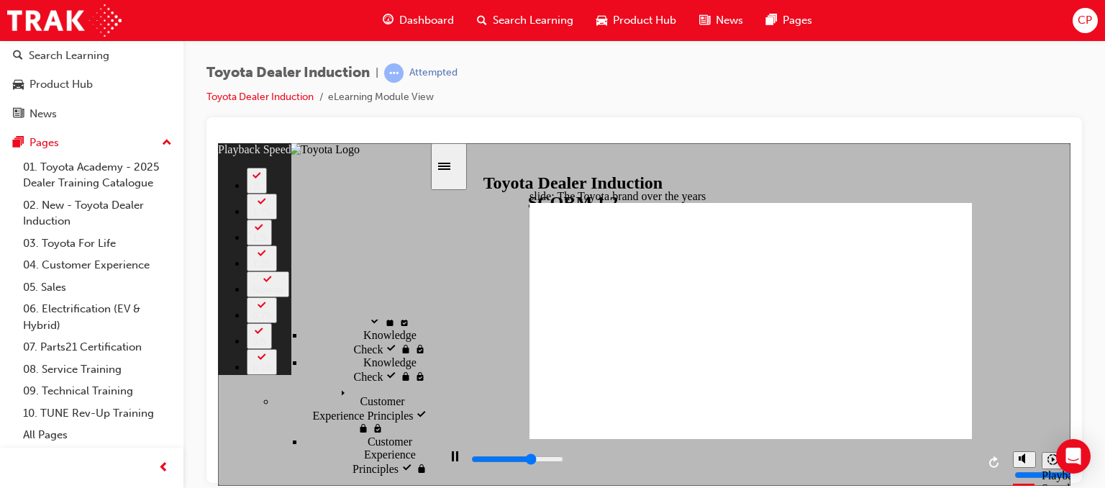
type input "5600"
type input "1"
type input "5700"
type input "1"
type input "5900"
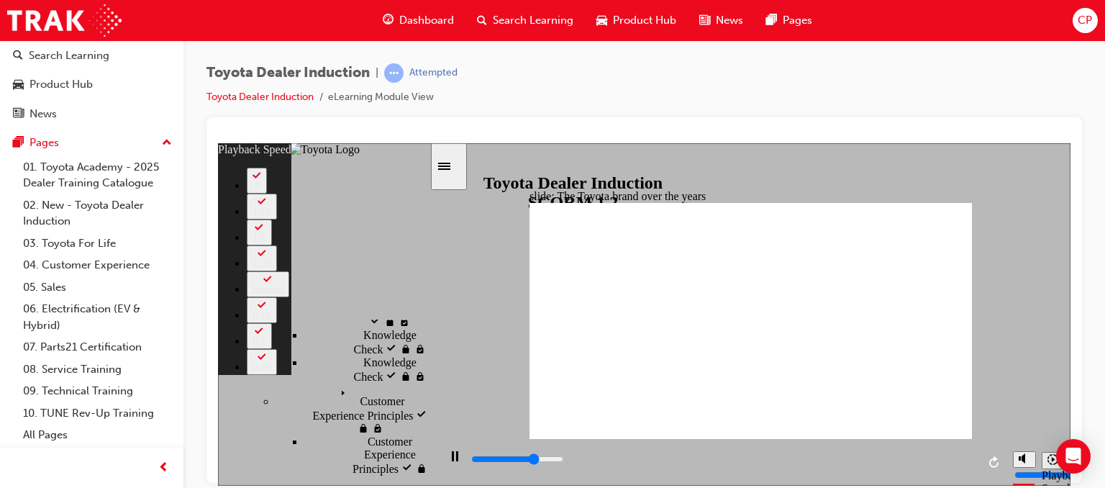
type input "2"
type input "6200"
type input "2"
type input "6400"
type input "2"
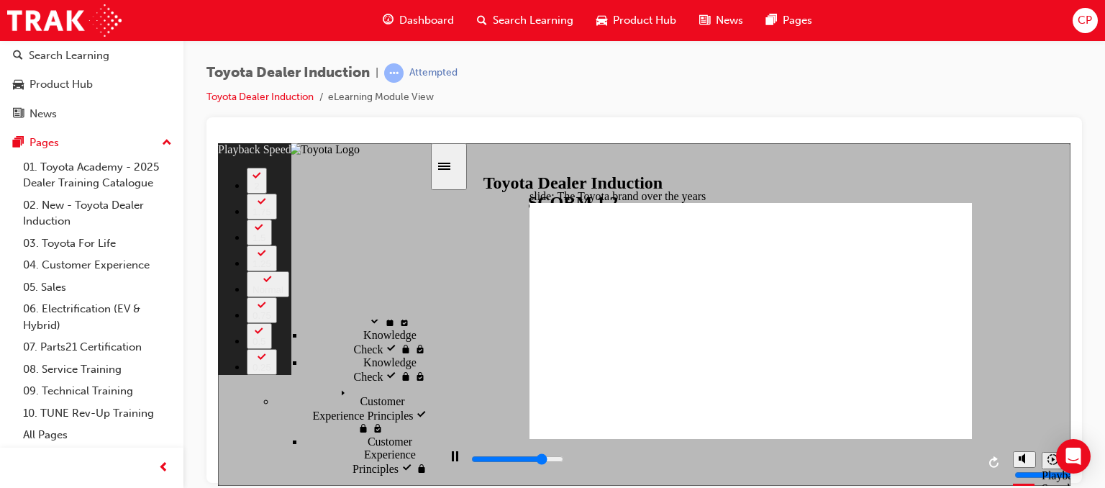
type input "6700"
type input "2"
type input "6900"
type input "3"
type input "7200"
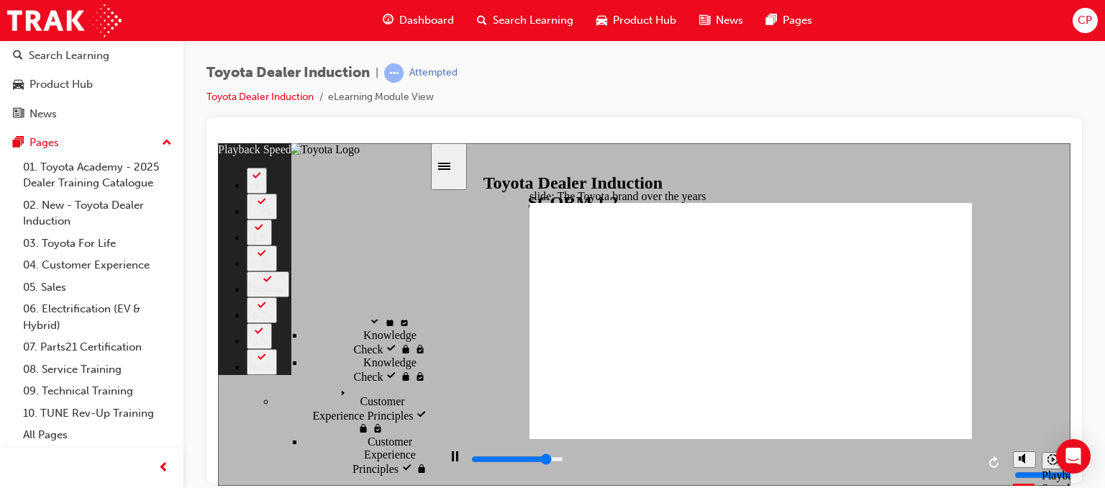
type input "3"
type input "7500"
type input "3"
type input "7800"
type input "3"
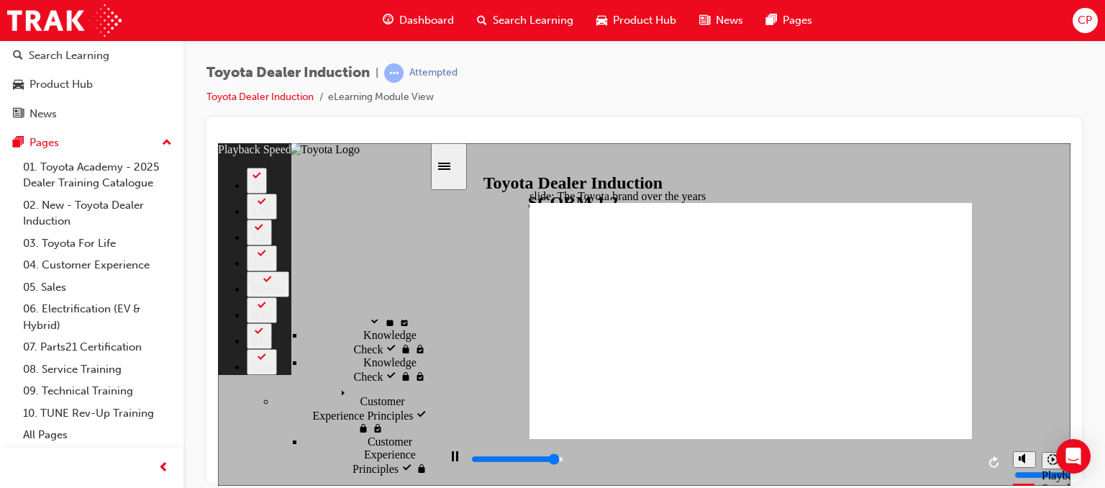
type input "8000"
type input "4"
type input "8300"
type input "4"
type input "8400"
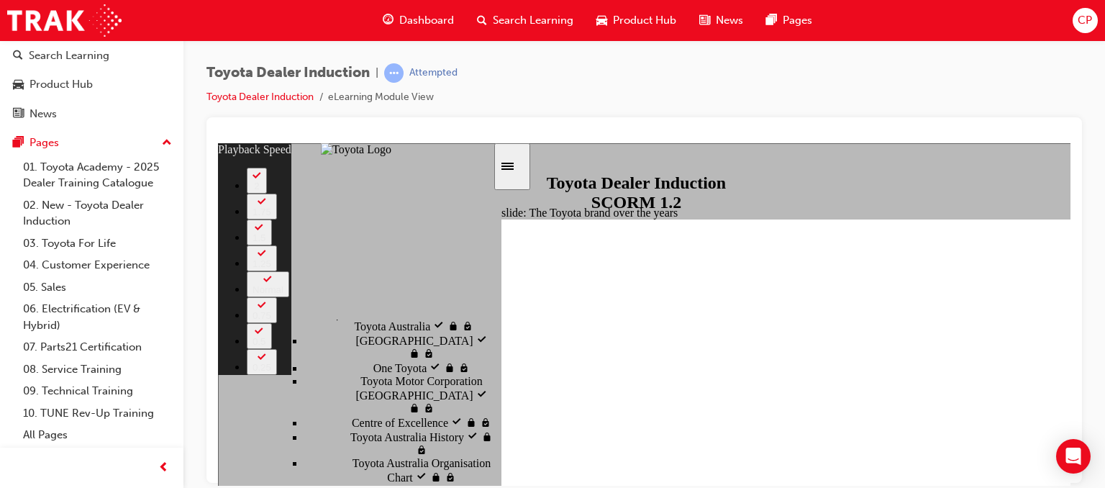
scroll to position [0, 0]
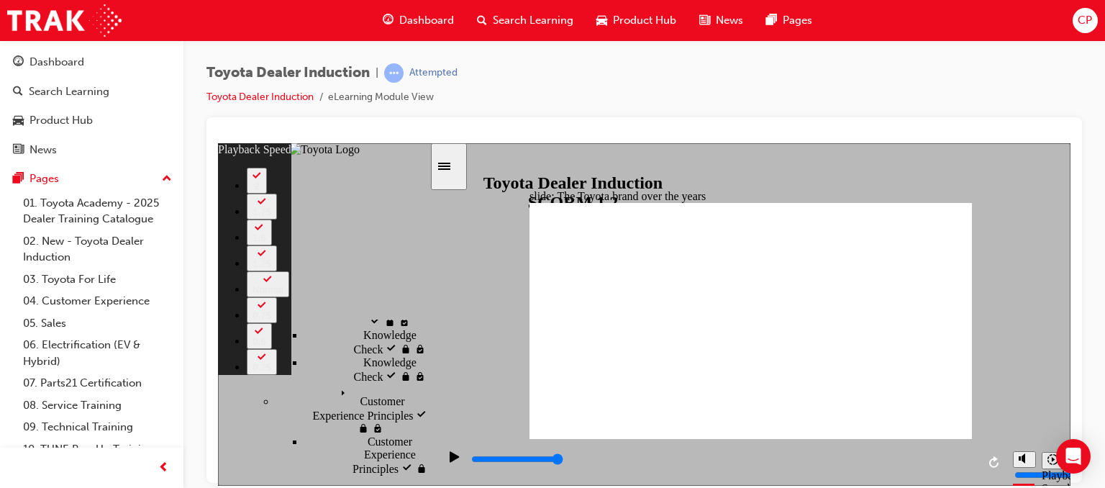
type input "165"
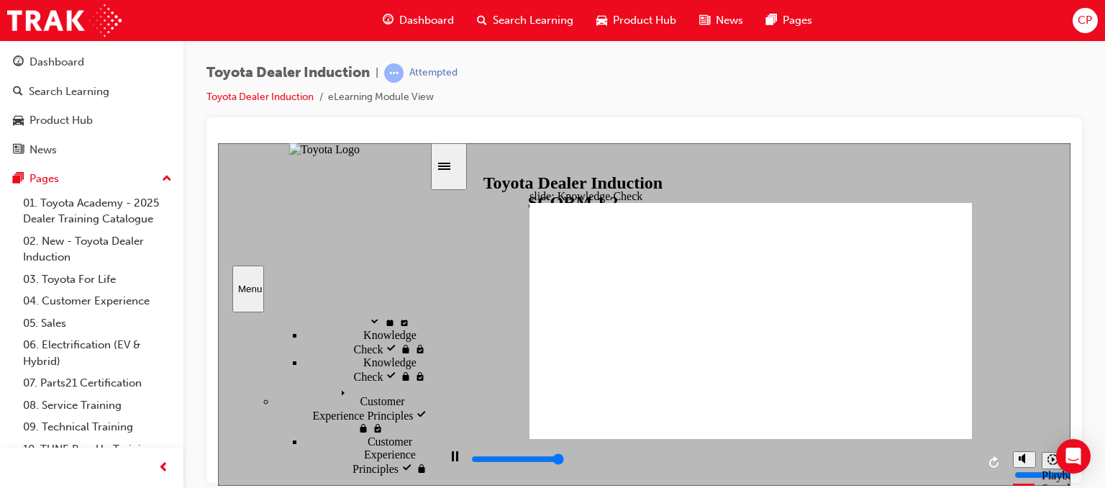
type input "5000"
radio input "true"
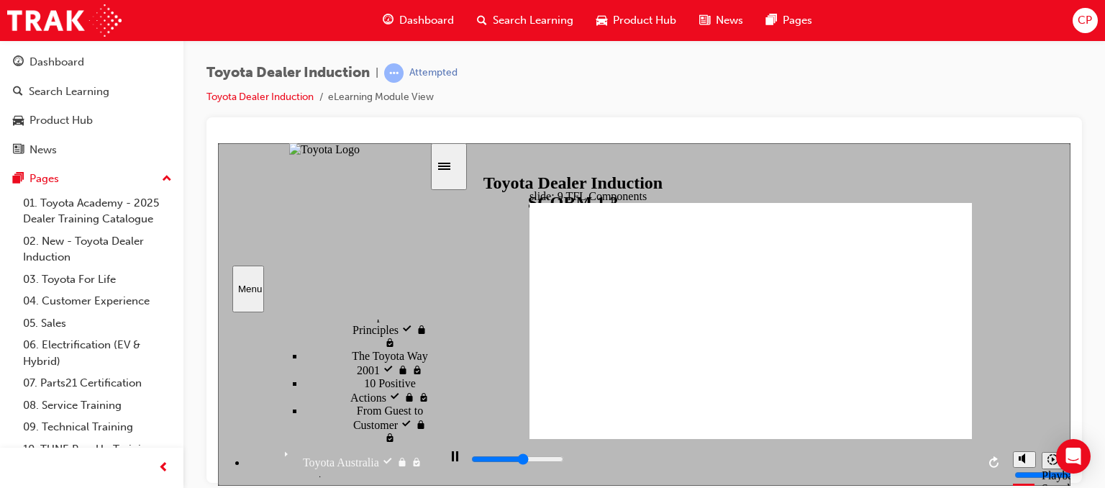
scroll to position [725, 0]
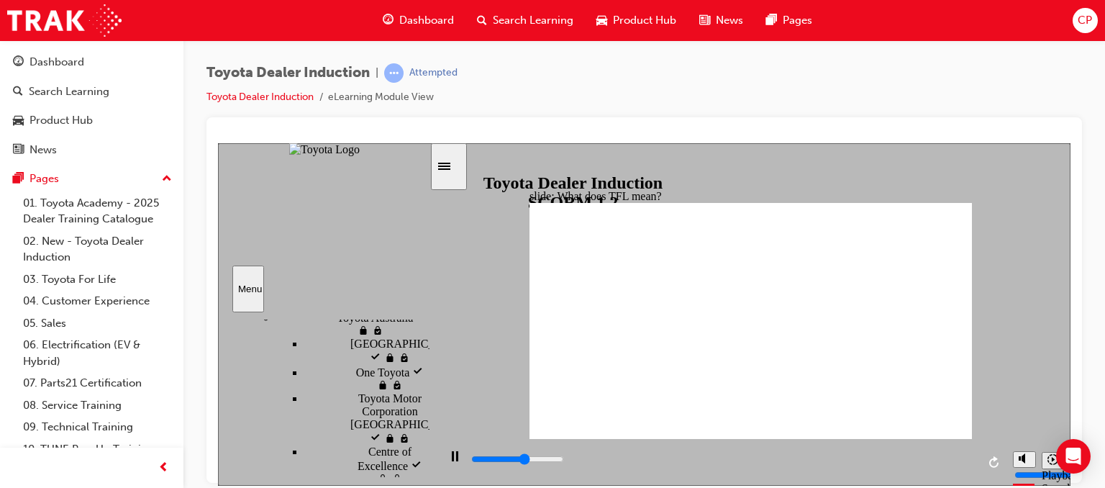
scroll to position [797, 0]
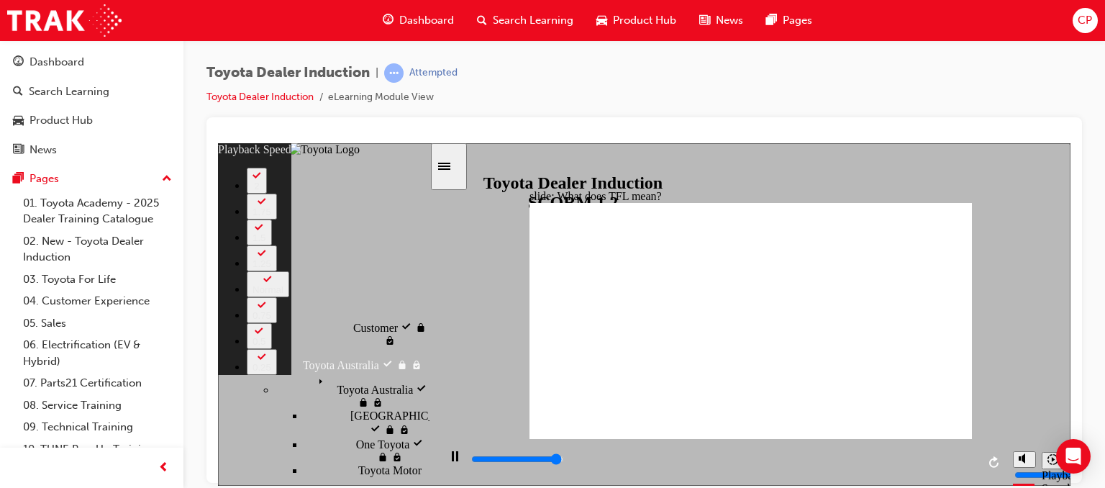
type input "10600"
type input "0"
type input "10800"
type input "139"
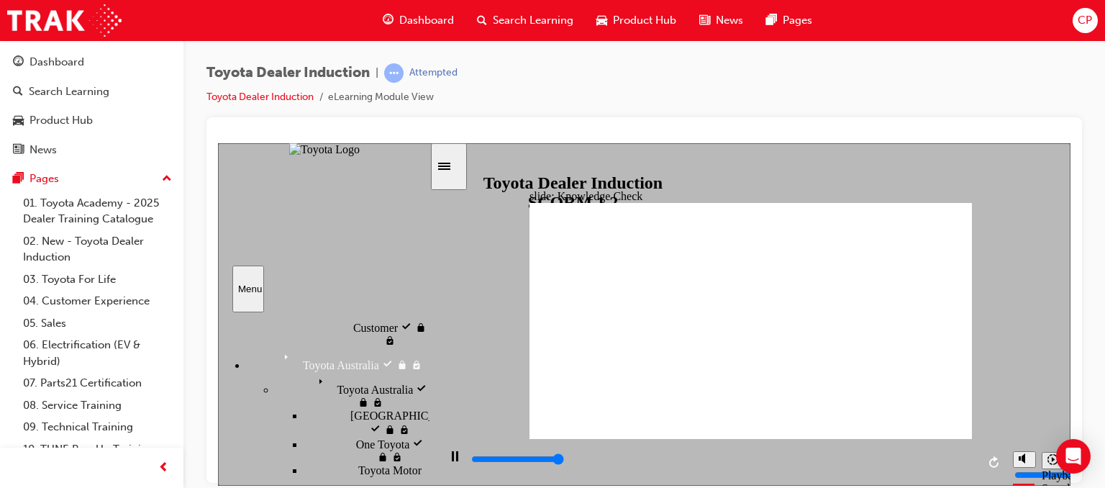
type input "5000"
radio input "true"
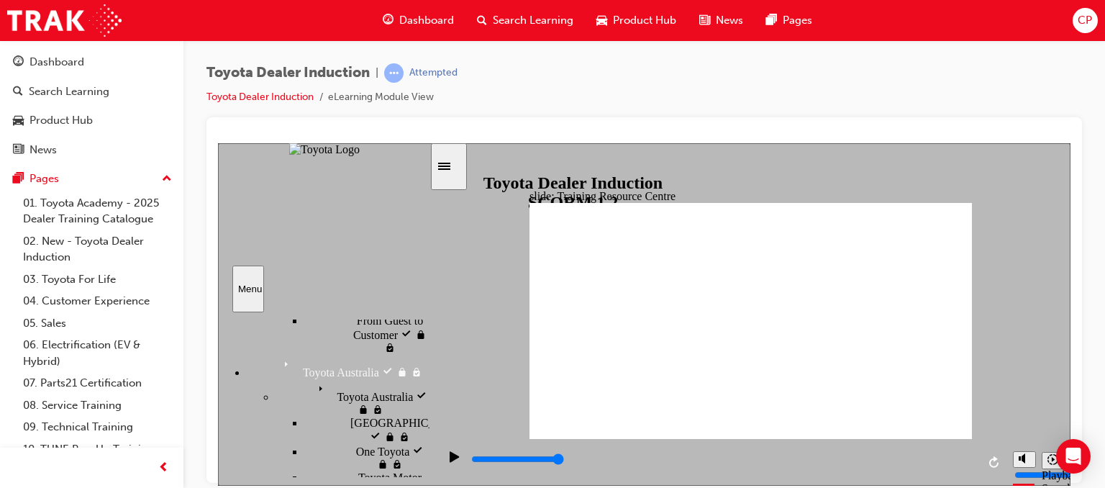
type input "5000"
radio input "true"
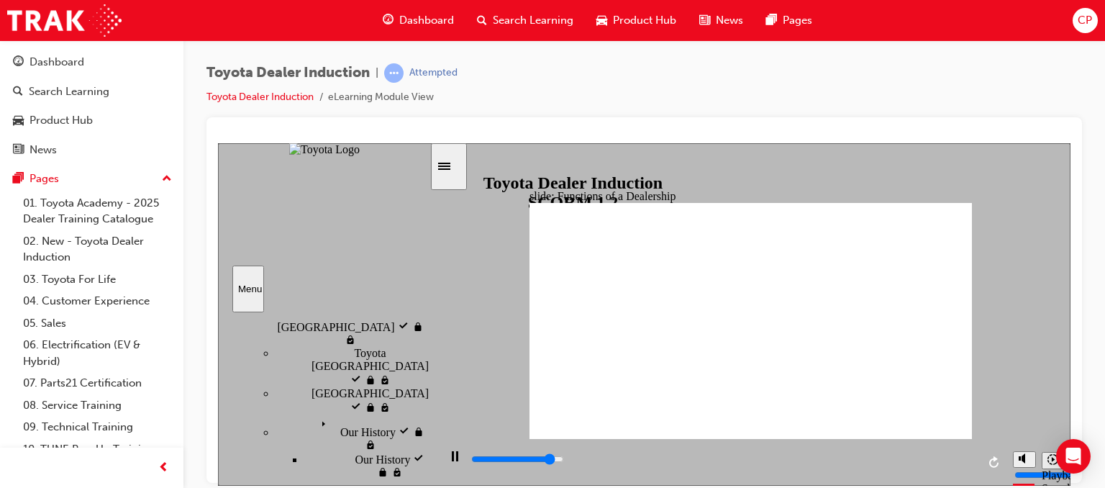
scroll to position [184, 0]
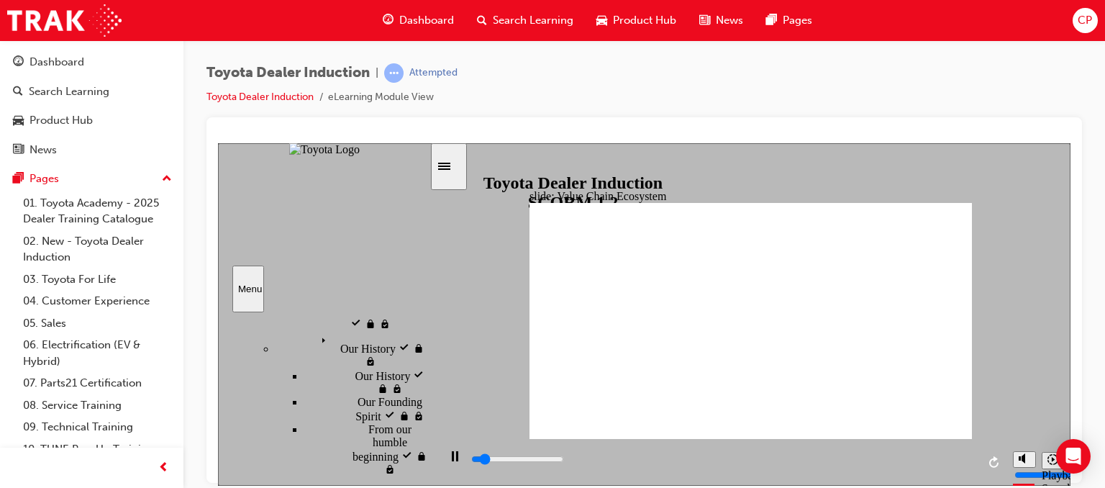
scroll to position [328, 0]
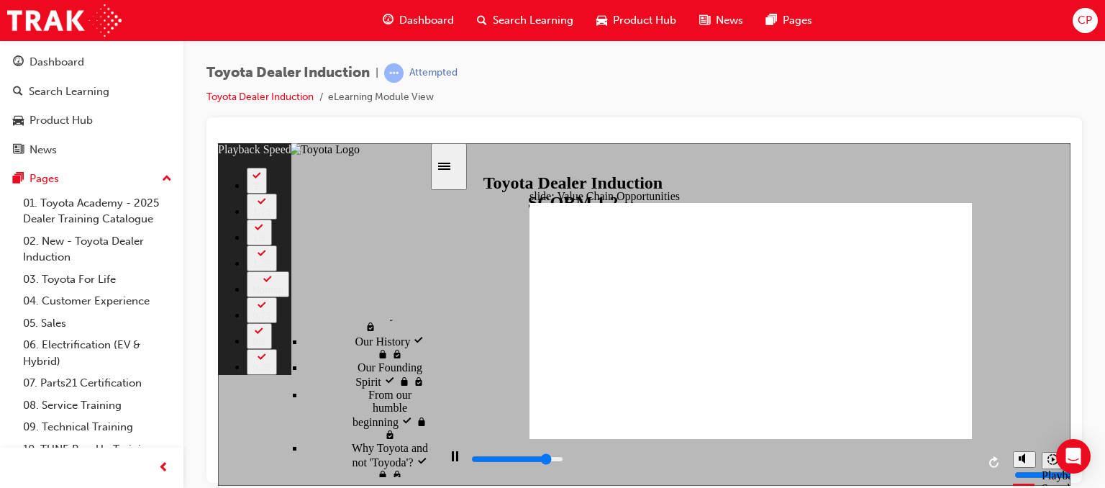
type input "9600"
type input "0"
type input "9900"
type input "0"
type input "10200"
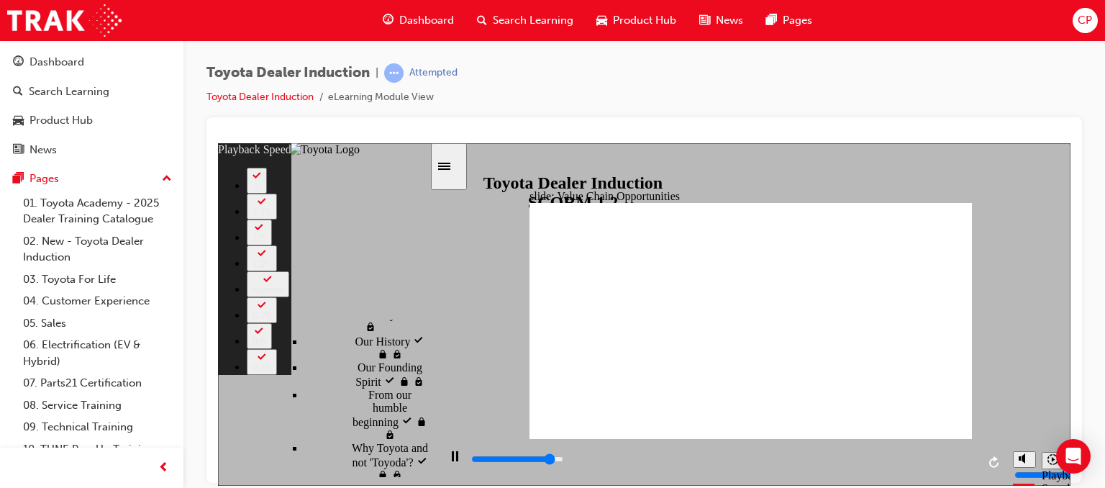
type input "1"
type input "10400"
type input "1"
type input "10600"
type input "1"
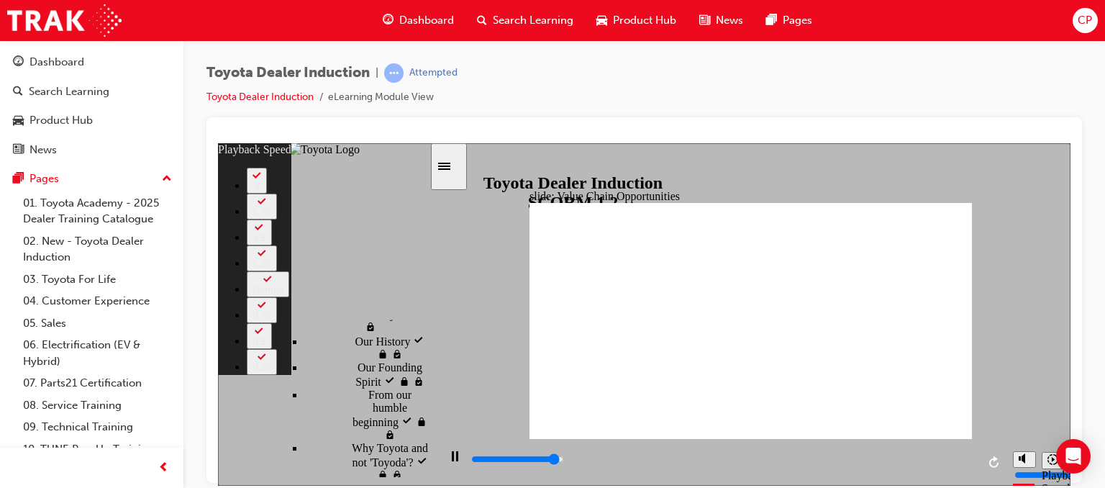
type input "10700"
type input "1"
type input "10900"
type input "1"
type input "11200"
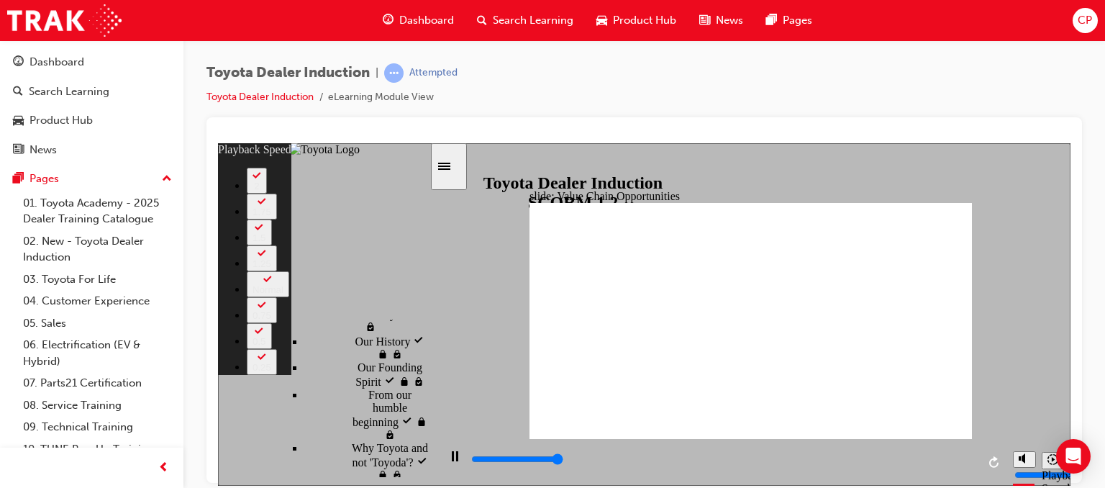
type input "2"
type input "11300"
type input "64"
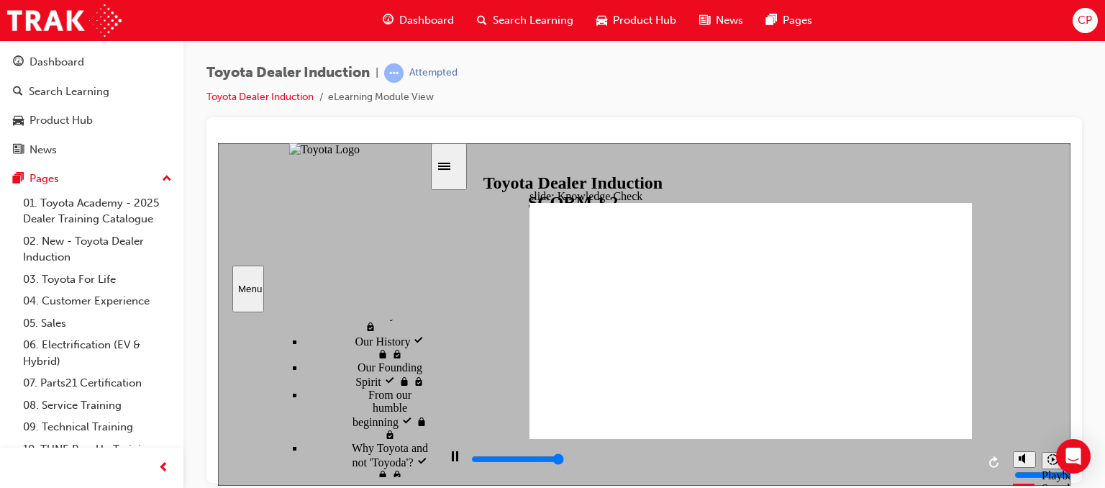
type input "5000"
radio input "true"
type input "5000"
radio input "true"
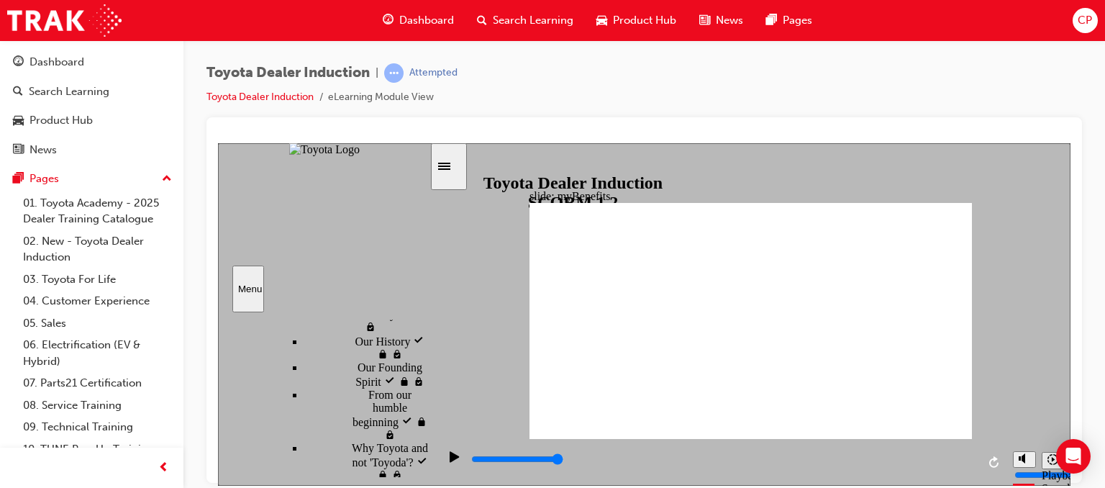
type input "5000"
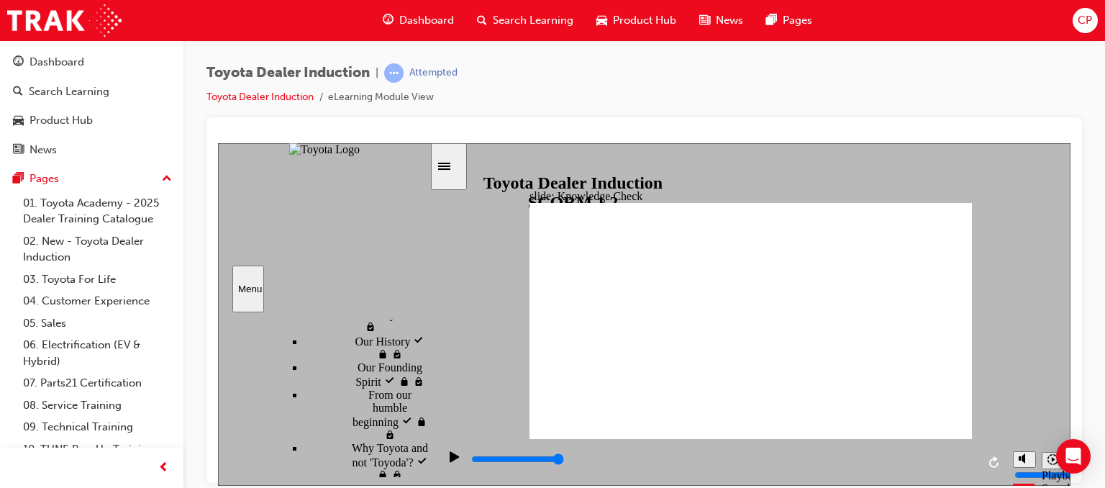
type input "t"
type input "tt"
type input "tto"
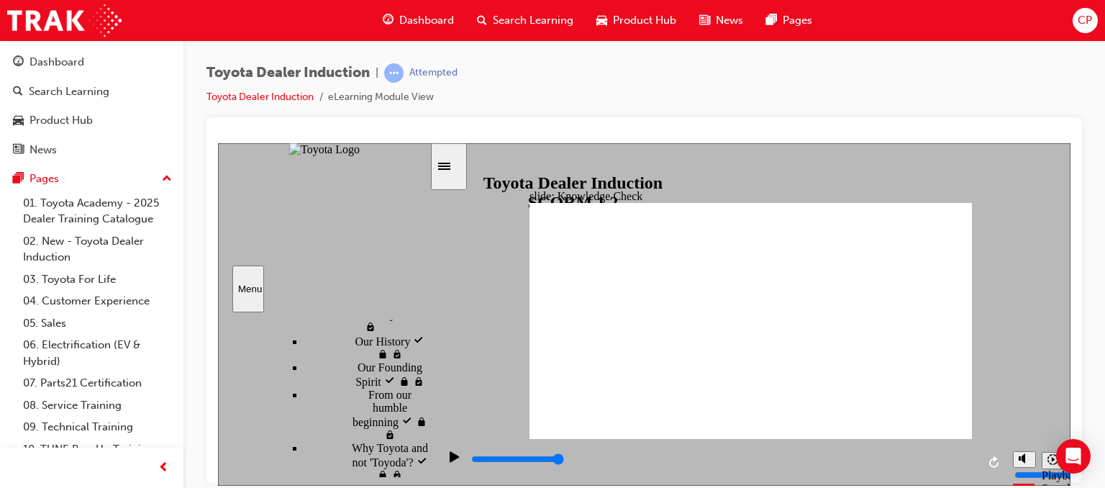
type input "tto"
type input "ttoy"
type input "tto"
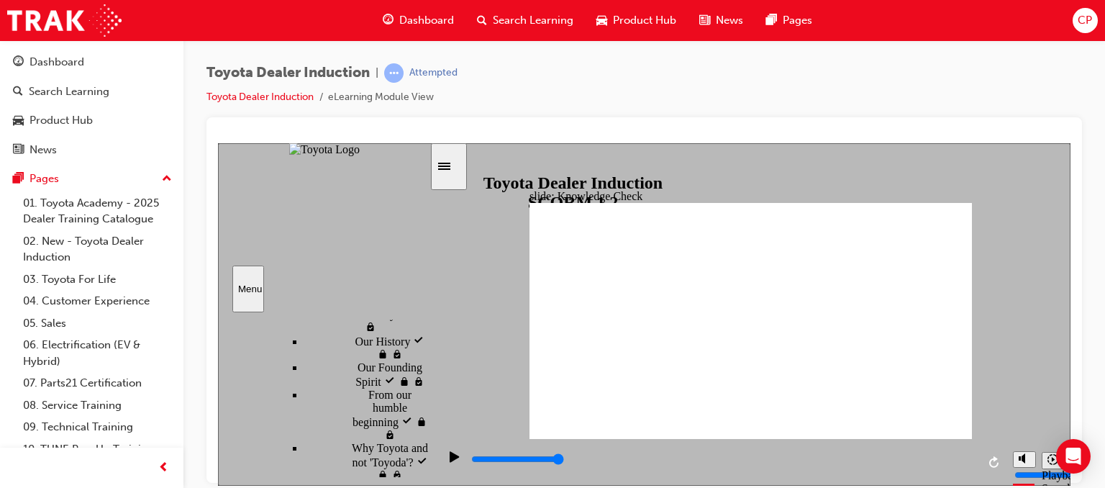
type input "tt"
type input "t"
type input "e"
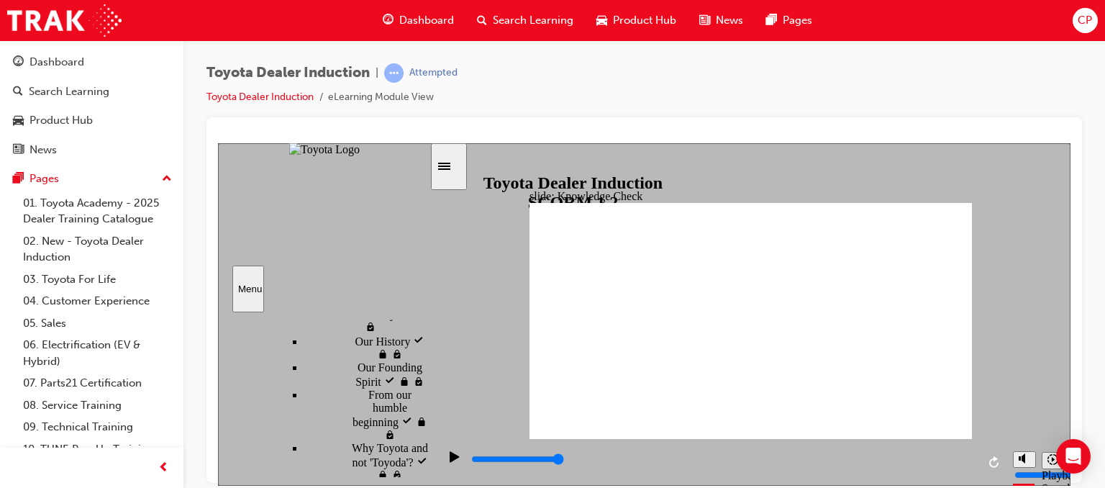
type input "e"
type input "en"
type input "eng"
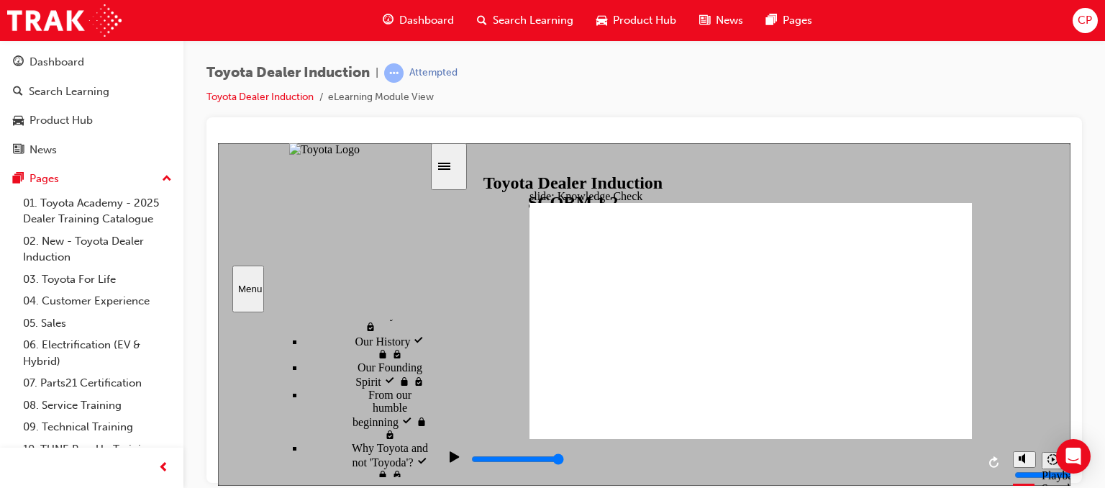
type input "enga"
type input "engag"
type input "engage"
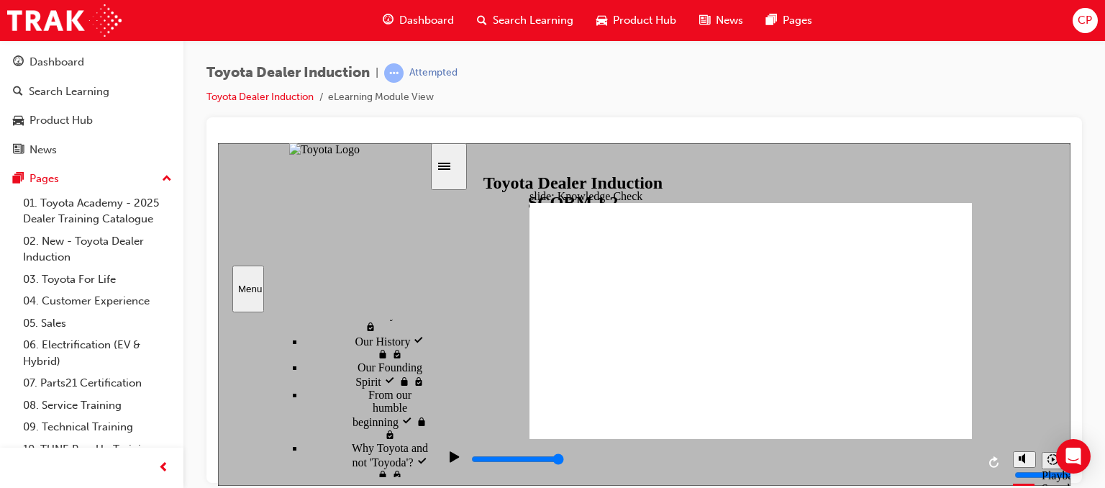
type input "engage"
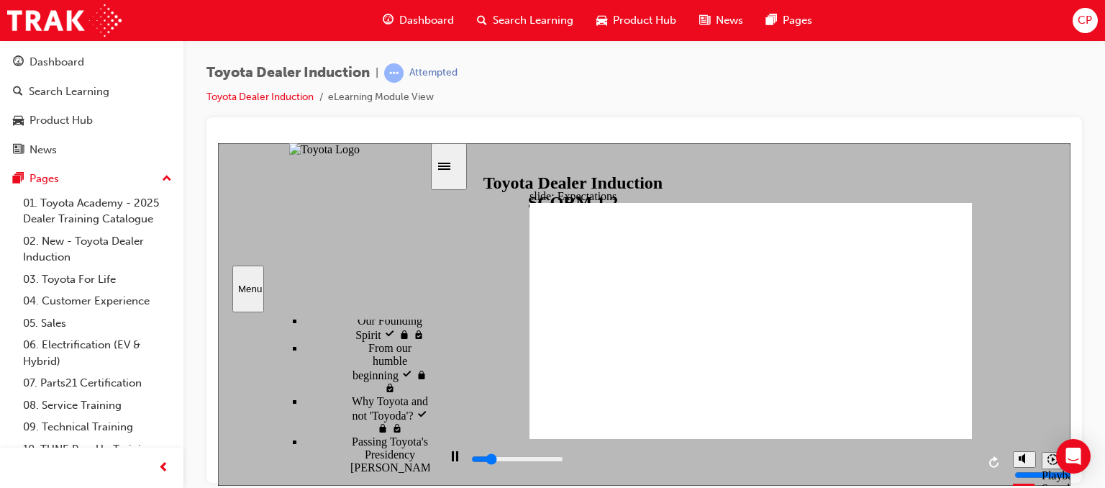
type input "4700"
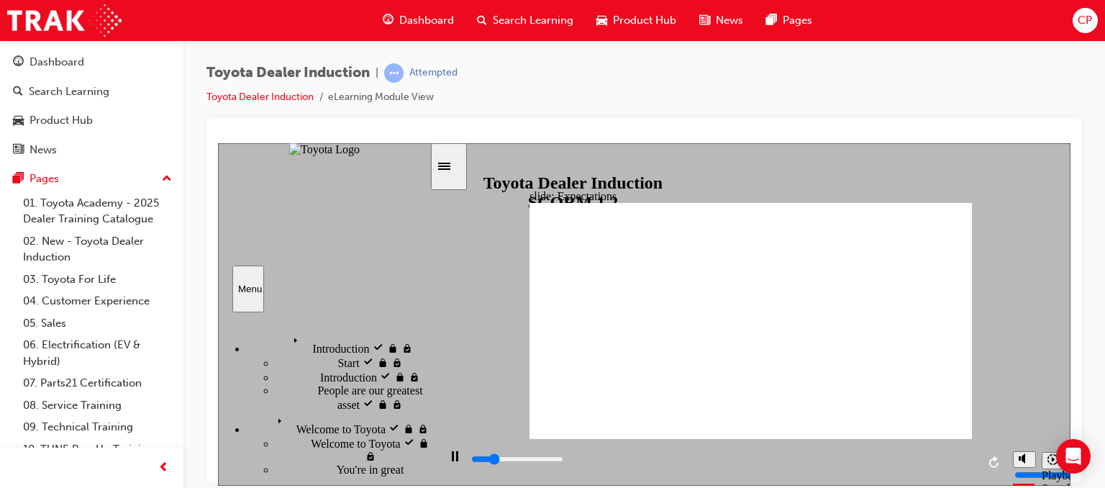
scroll to position [375, 0]
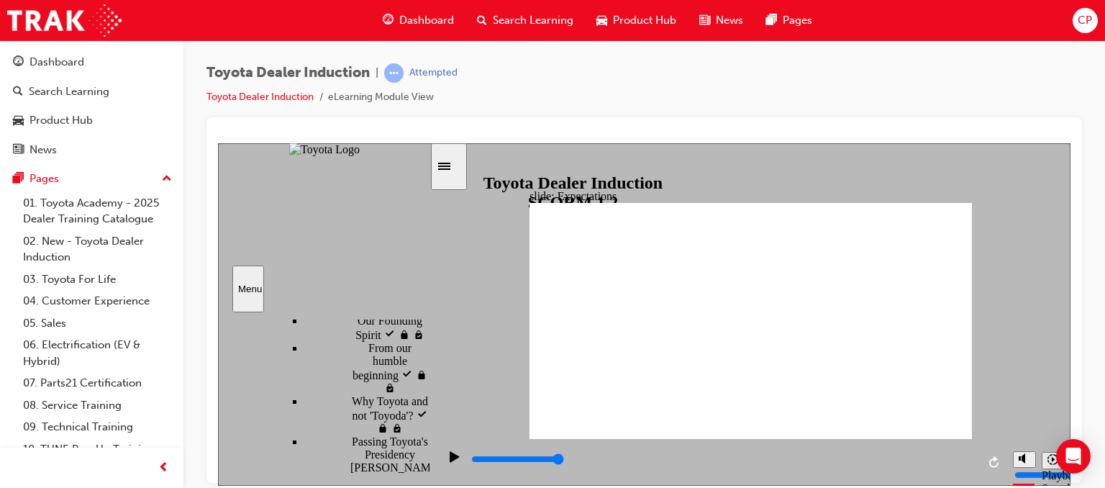
type input "8400"
checkbox input "true"
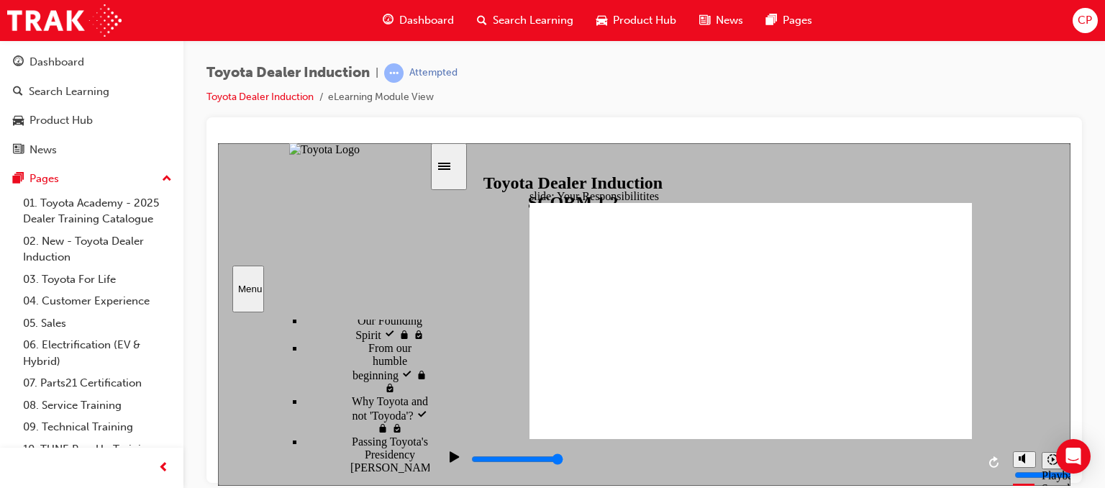
checkbox input "true"
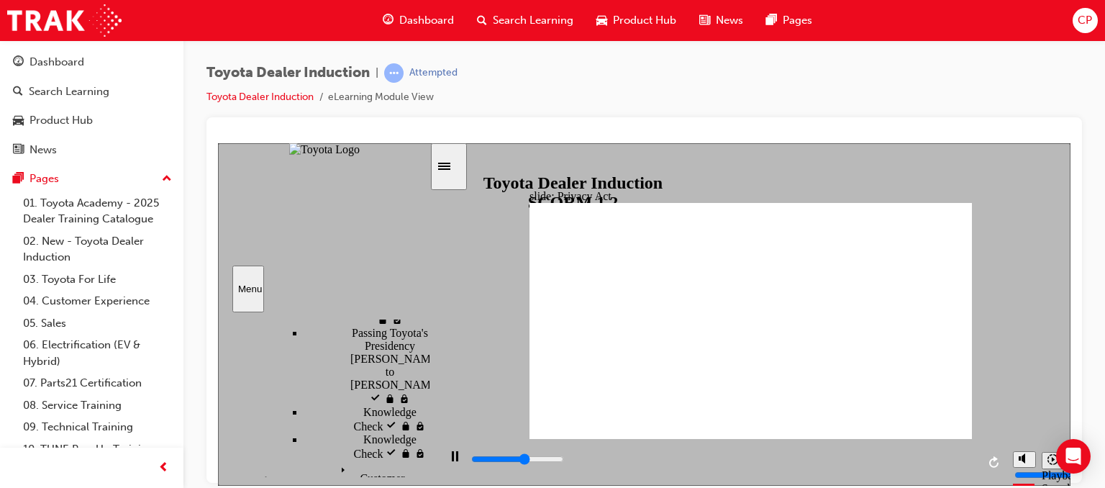
scroll to position [551, 0]
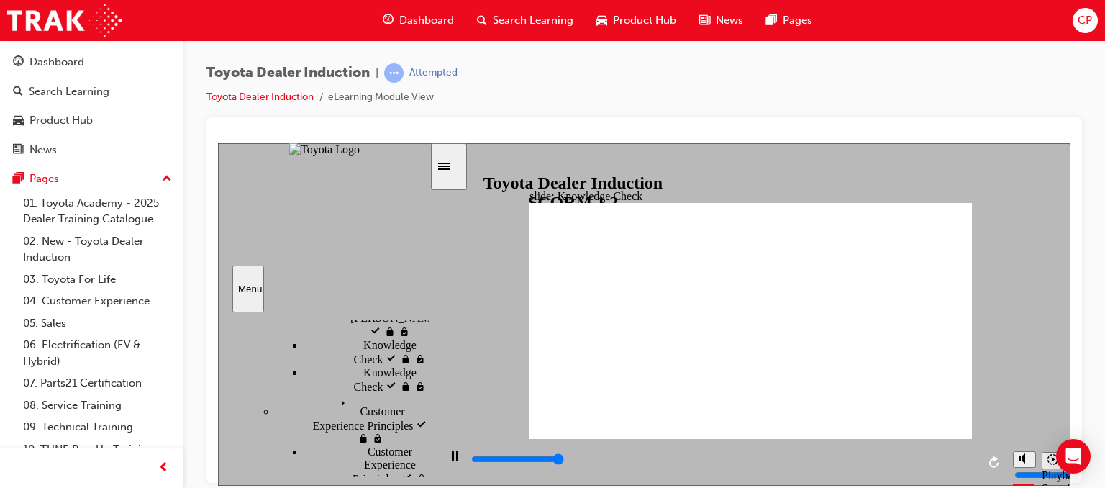
type input "5000"
checkbox input "true"
type input "5000"
radio input "true"
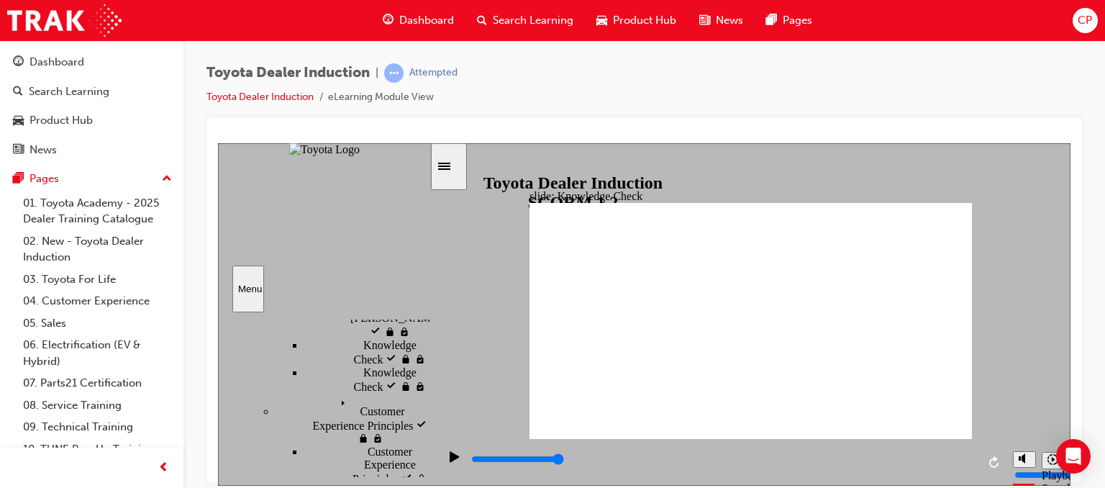
type input "5000"
checkbox input "true"
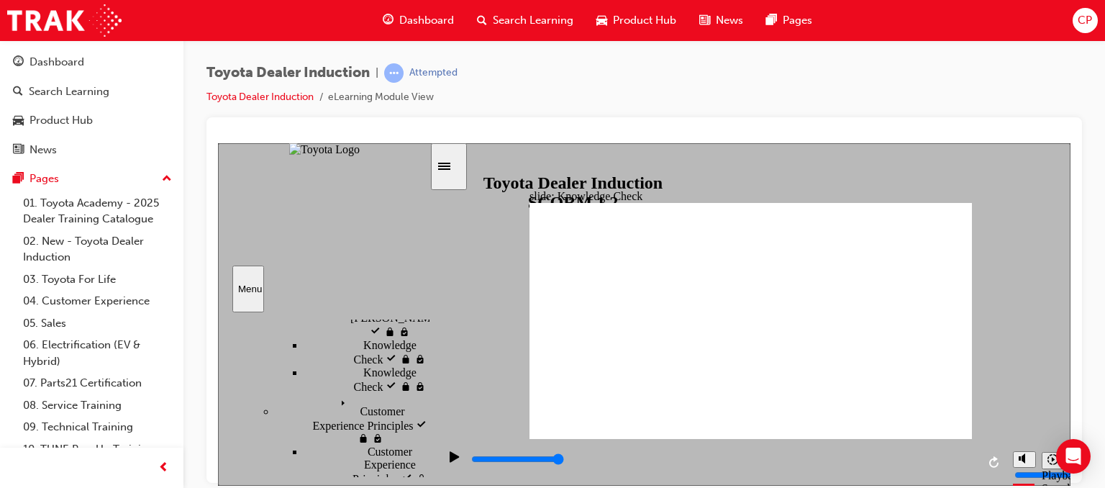
type input "5000"
checkbox input "true"
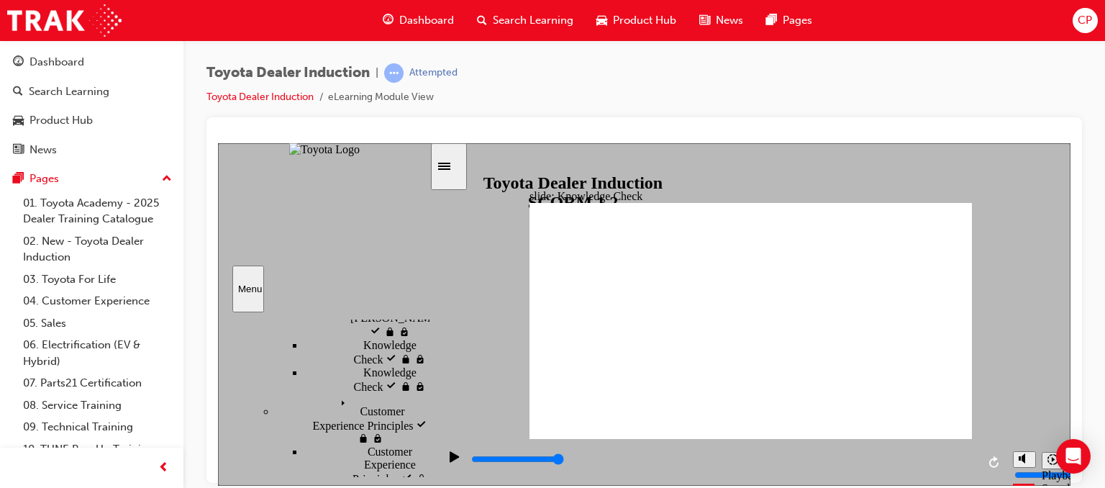
checkbox input "true"
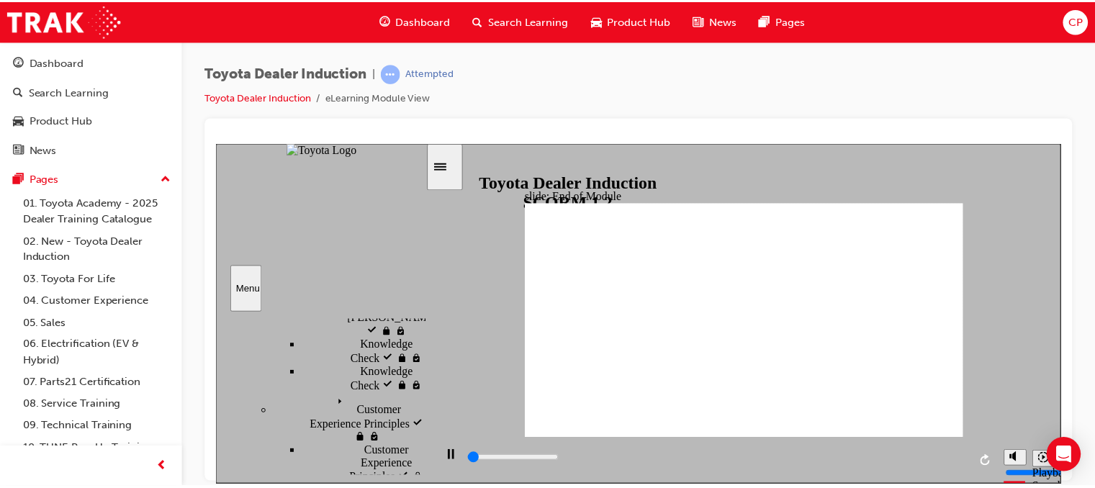
scroll to position [122, 0]
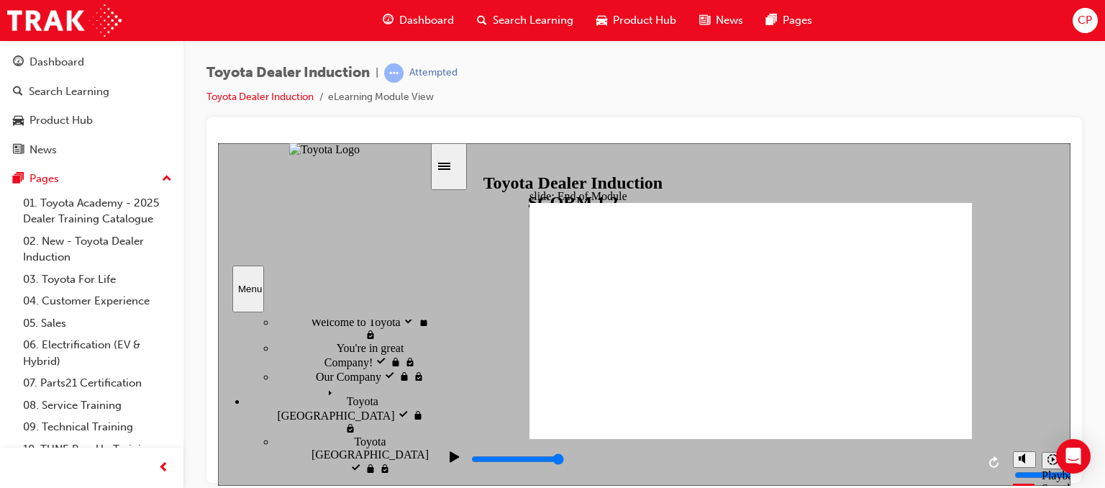
type input "9900"
click at [430, 26] on span "Dashboard" at bounding box center [426, 20] width 55 height 17
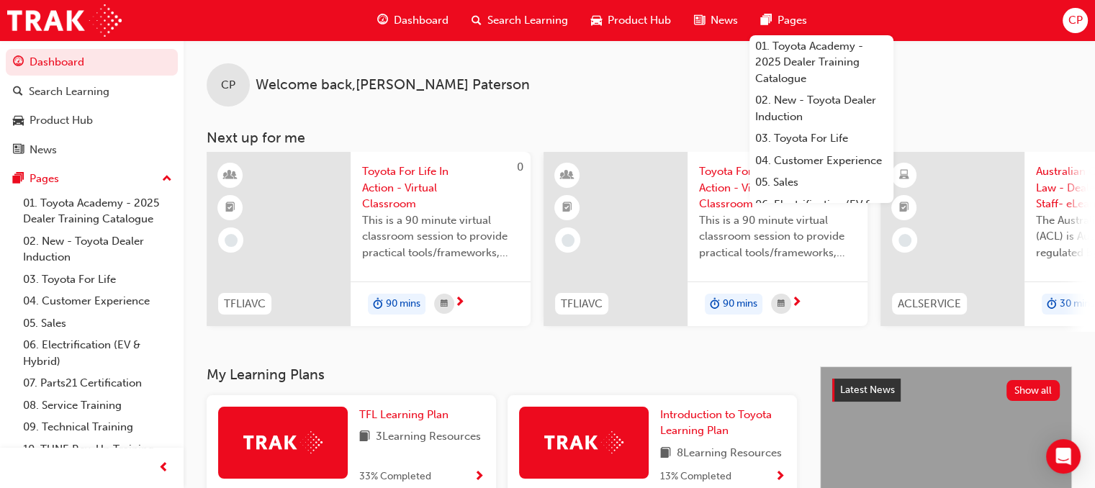
click at [1080, 19] on span "CP" at bounding box center [1074, 20] width 14 height 17
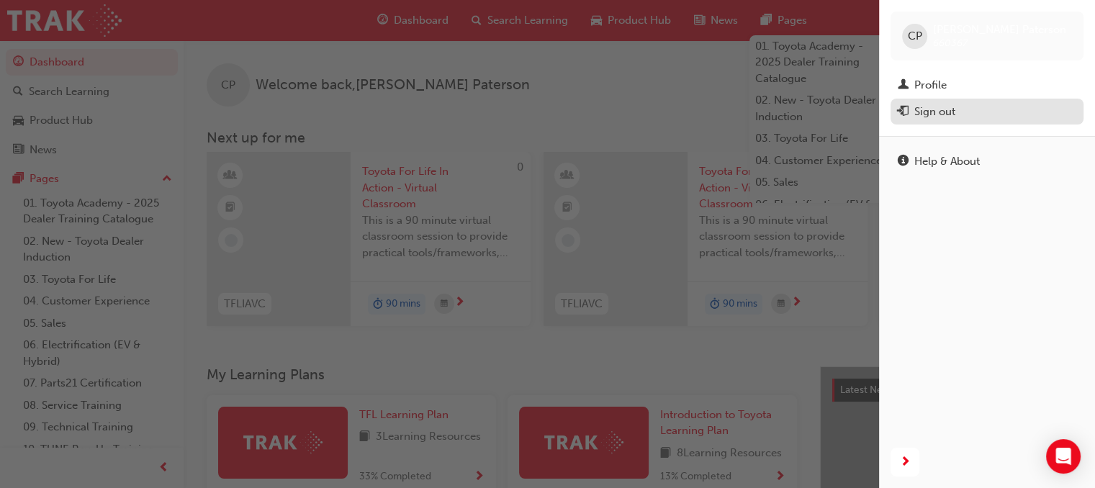
click at [949, 118] on div "Sign out" at bounding box center [934, 112] width 41 height 17
